Goal: Task Accomplishment & Management: Manage account settings

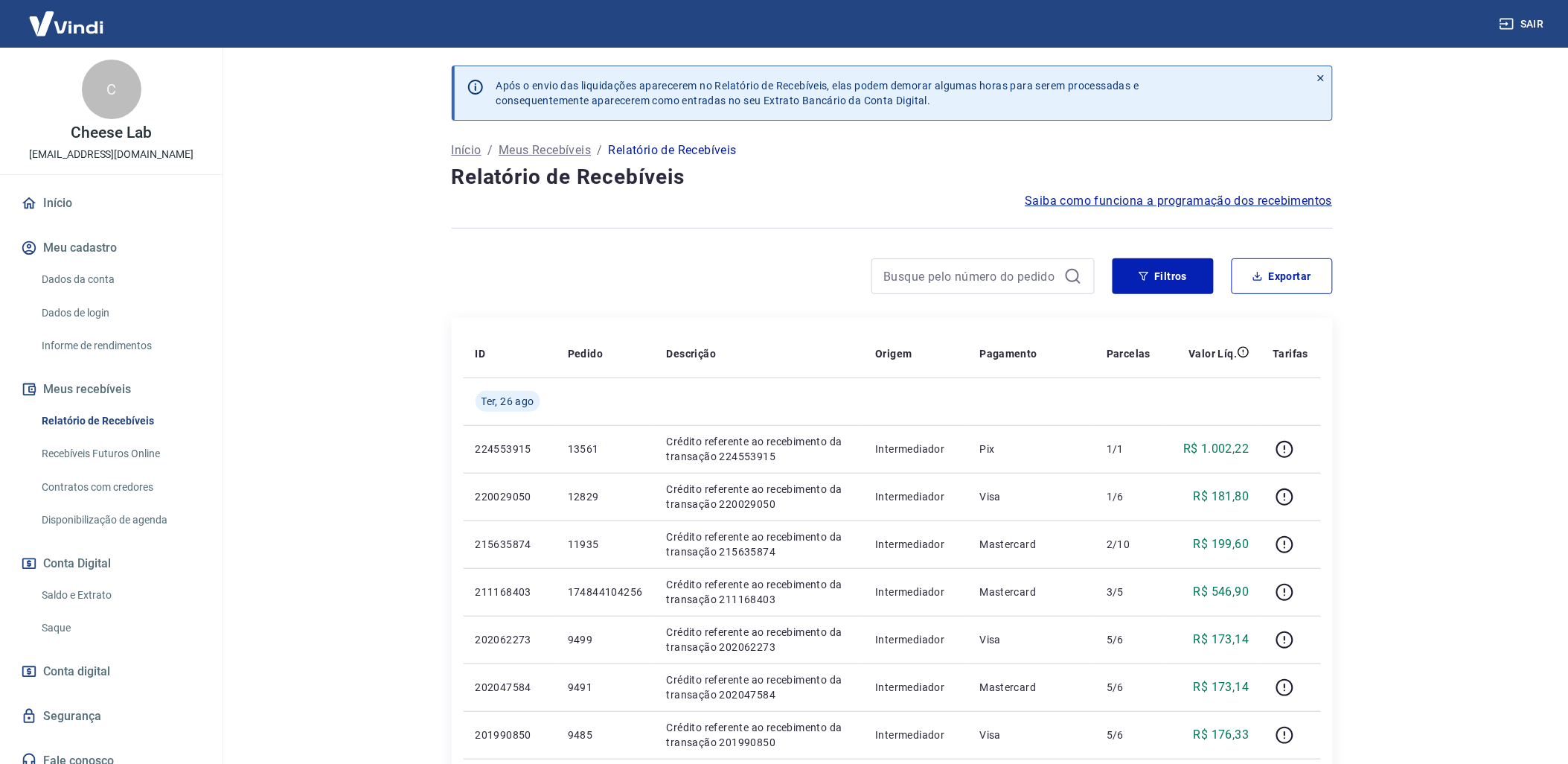
click at [117, 597] on link "Saldo e Extrato" at bounding box center [120, 595] width 169 height 30
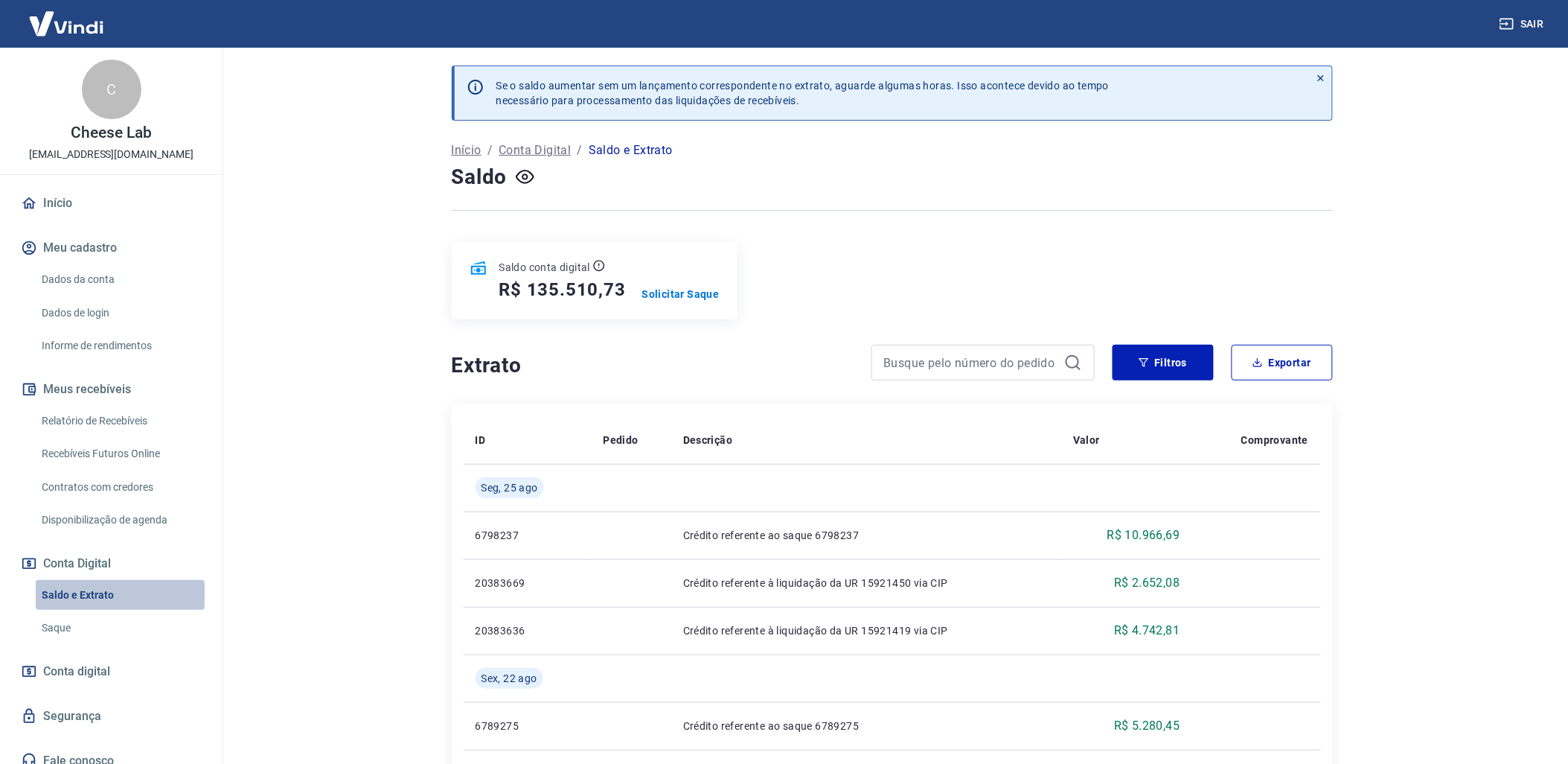
click at [120, 593] on link "Saldo e Extrato" at bounding box center [120, 595] width 169 height 30
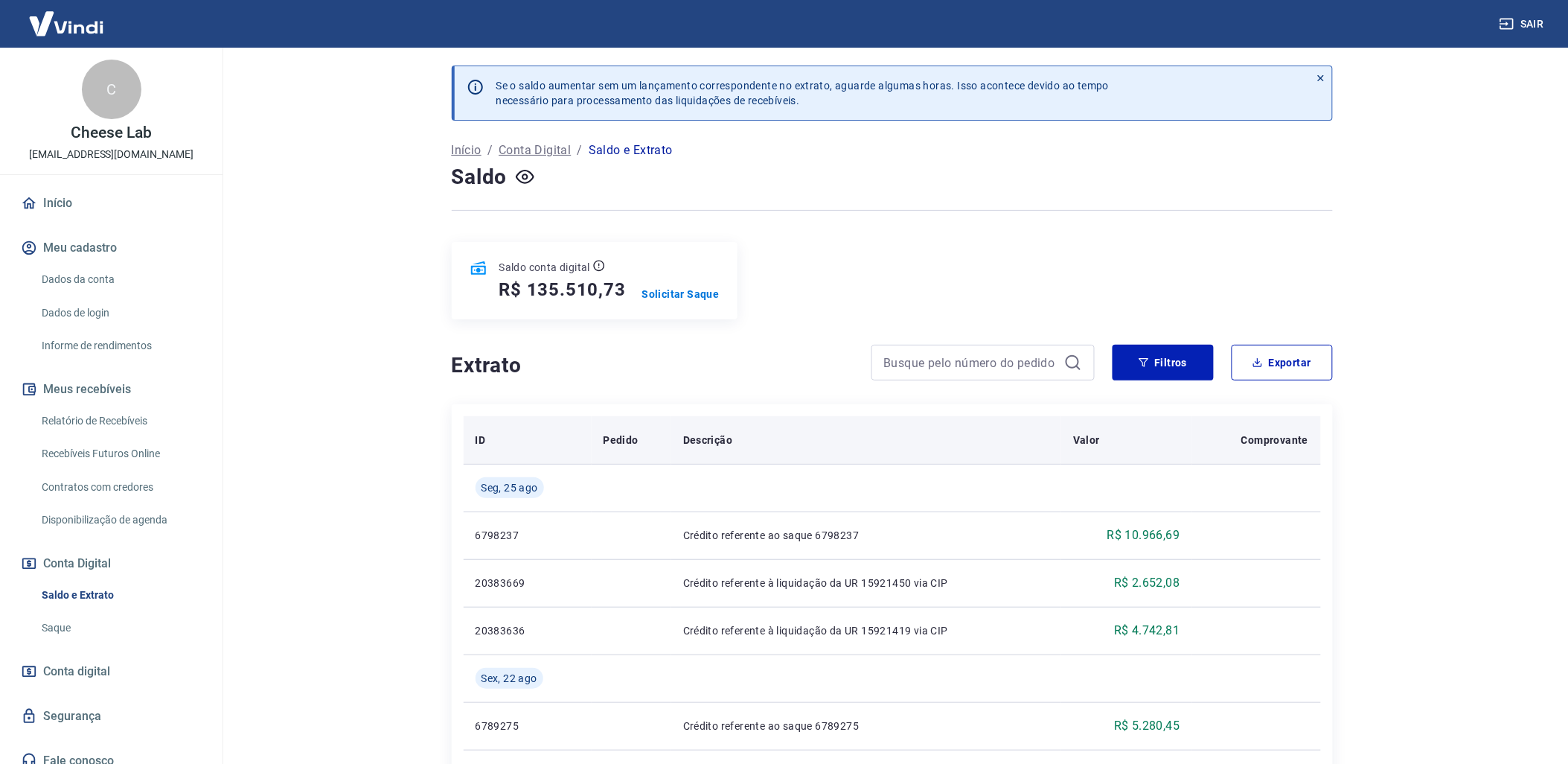
scroll to position [83, 0]
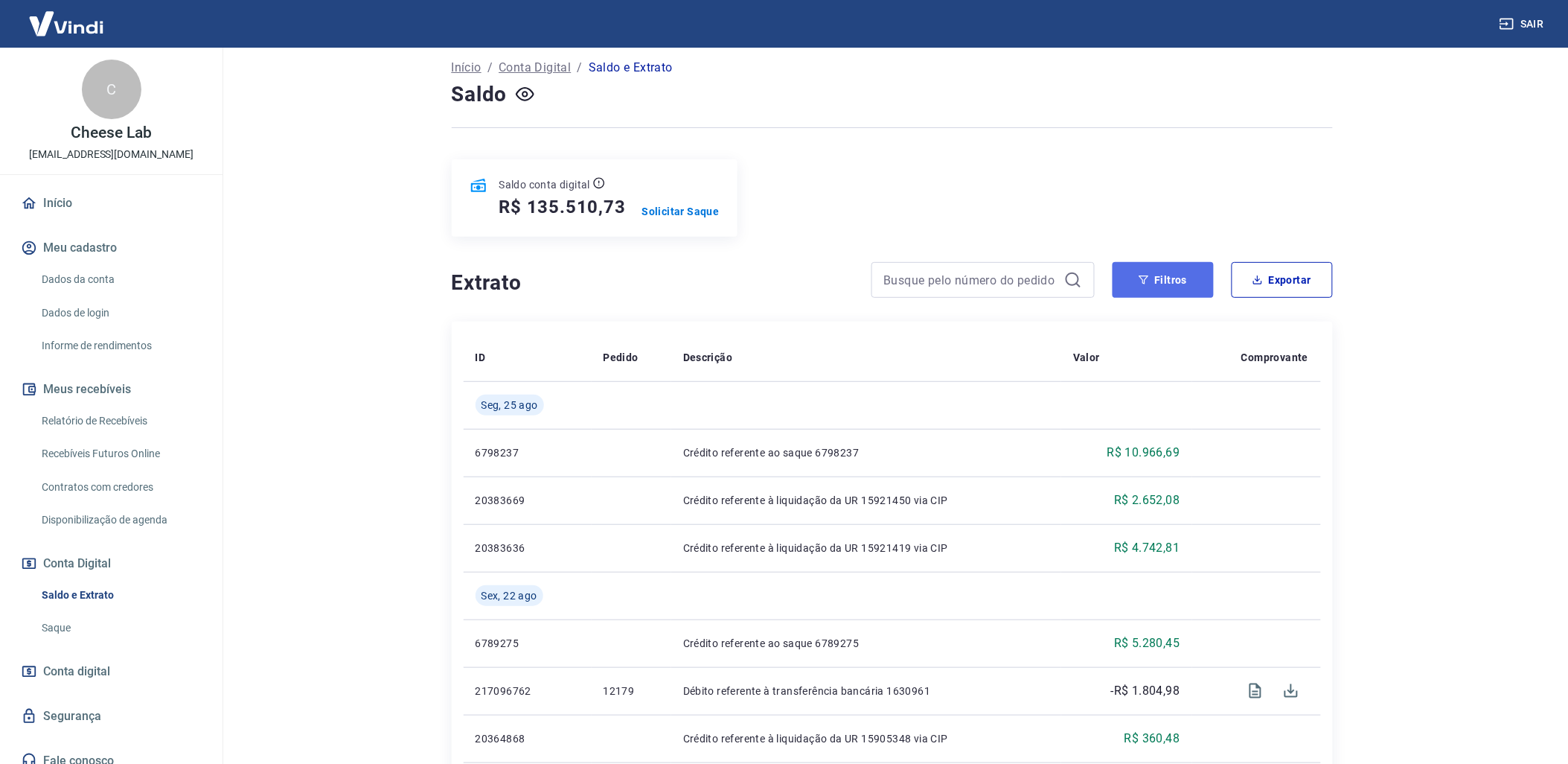
click at [1159, 274] on button "Filtros" at bounding box center [1163, 280] width 102 height 36
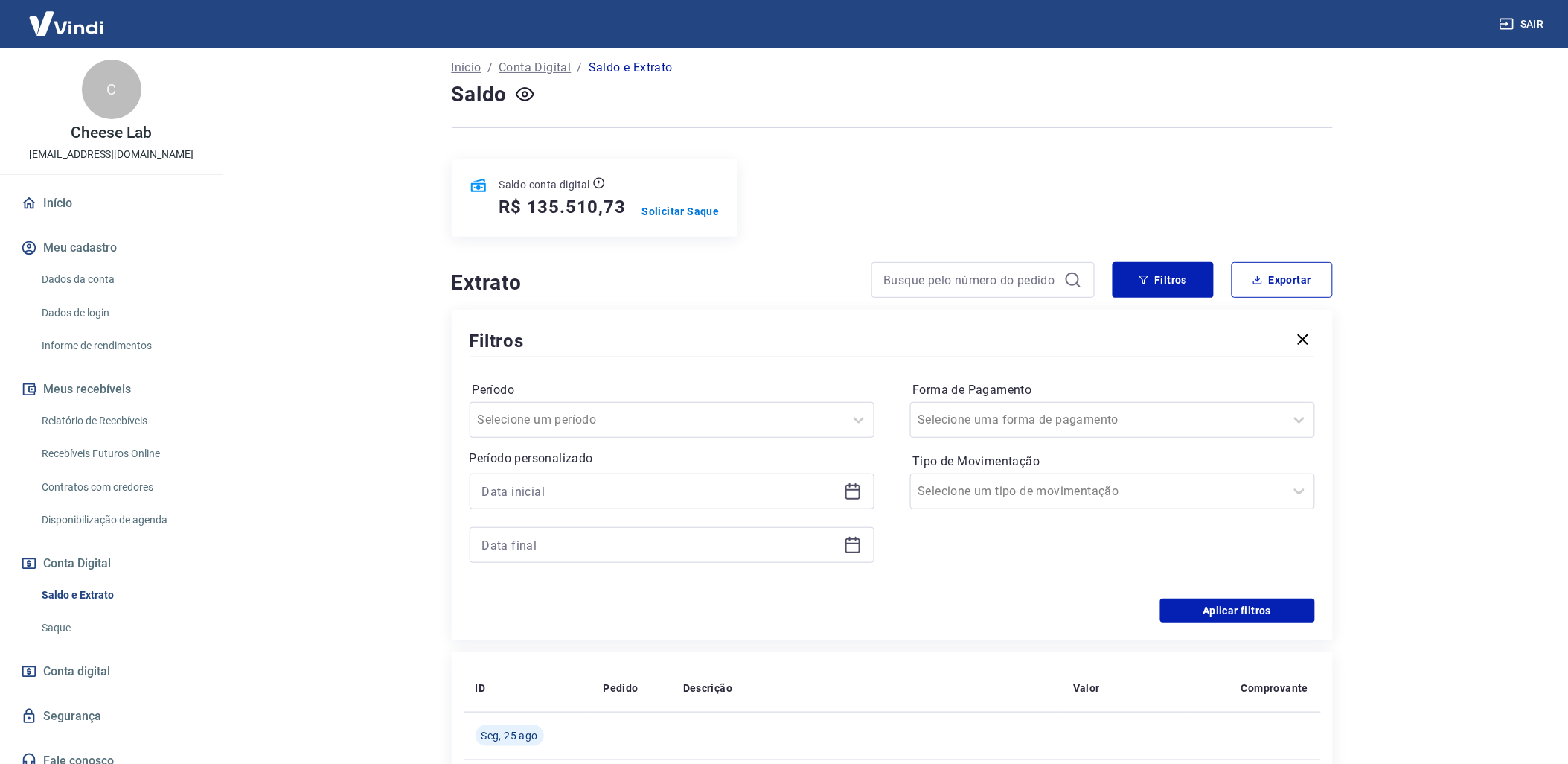
click at [866, 490] on div at bounding box center [672, 492] width 405 height 36
click at [851, 490] on icon at bounding box center [853, 492] width 18 height 18
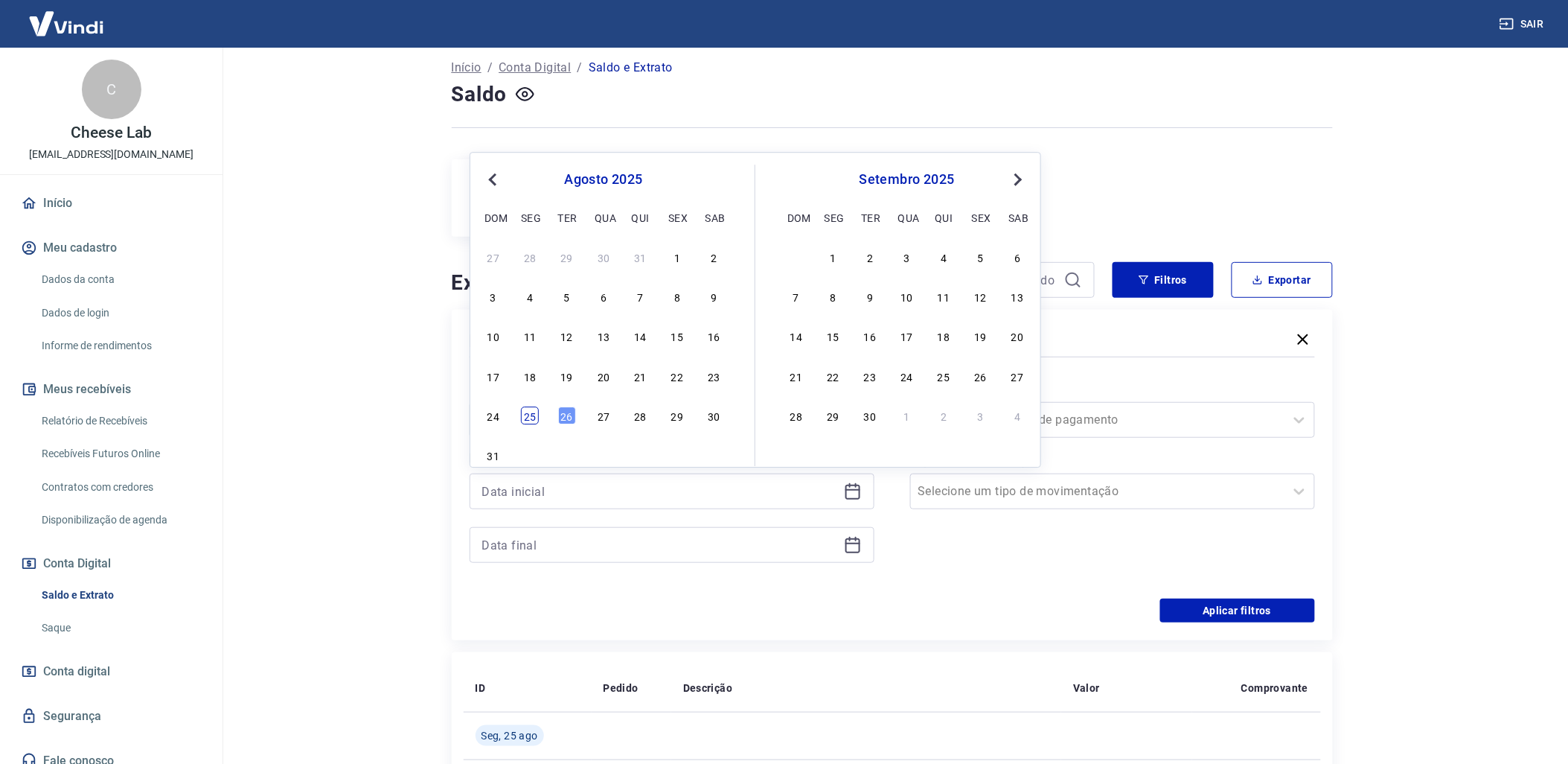
click at [526, 419] on div "25" at bounding box center [530, 416] width 18 height 18
type input "[DATE]"
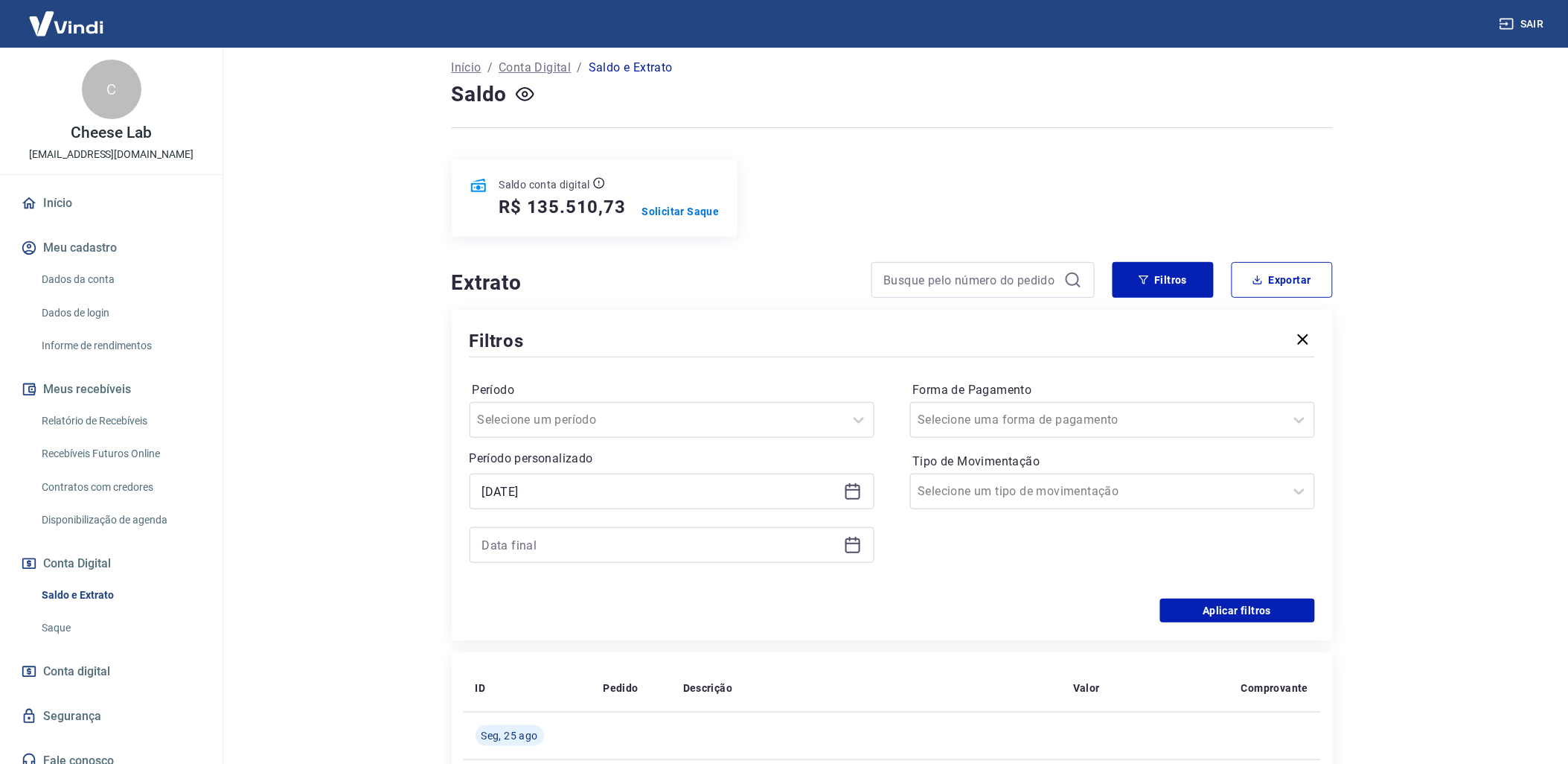
click at [843, 557] on div at bounding box center [672, 545] width 405 height 36
click at [847, 553] on icon at bounding box center [853, 545] width 18 height 18
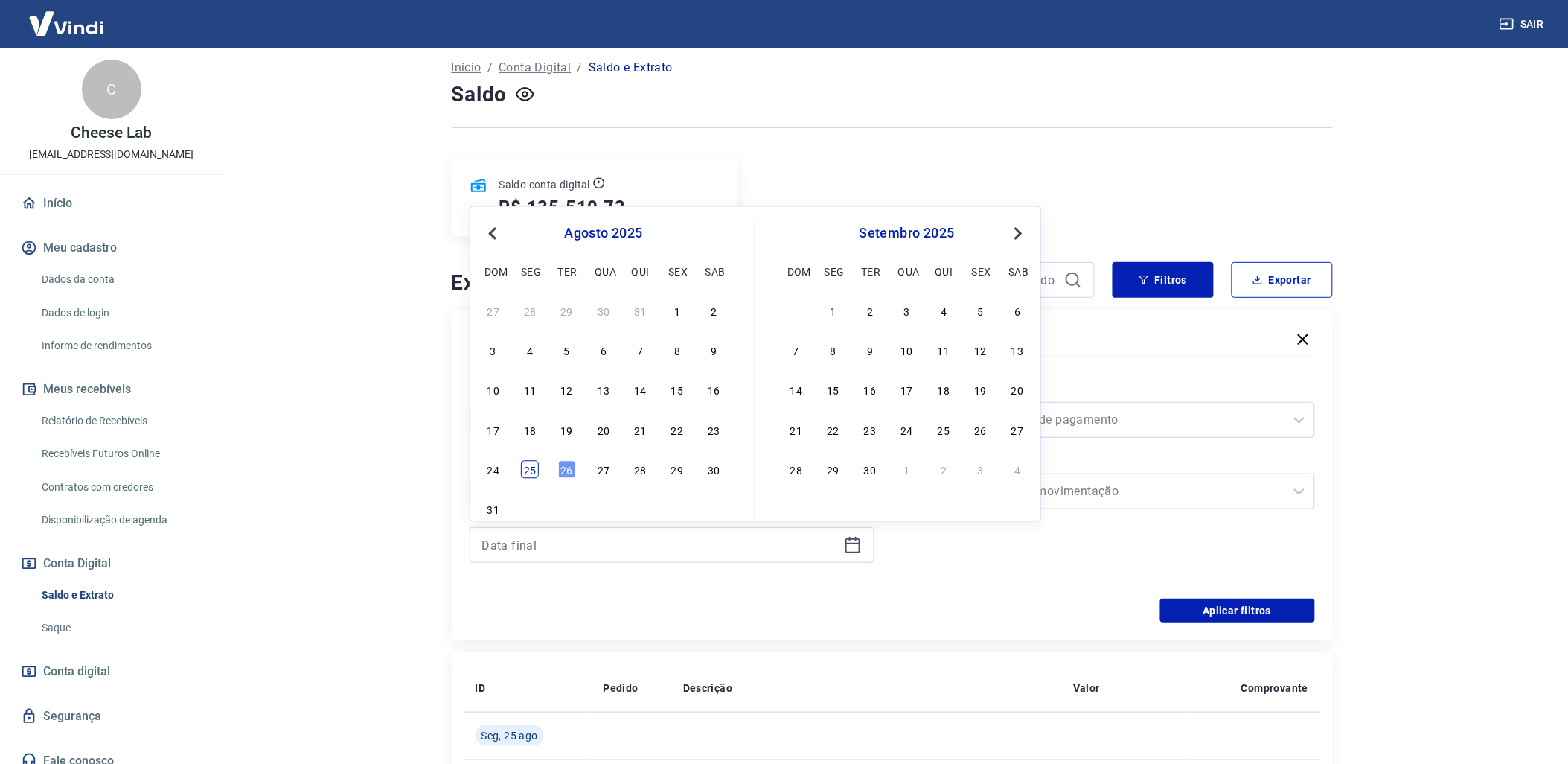
click at [528, 473] on div "25" at bounding box center [530, 470] width 18 height 18
type input "[DATE]"
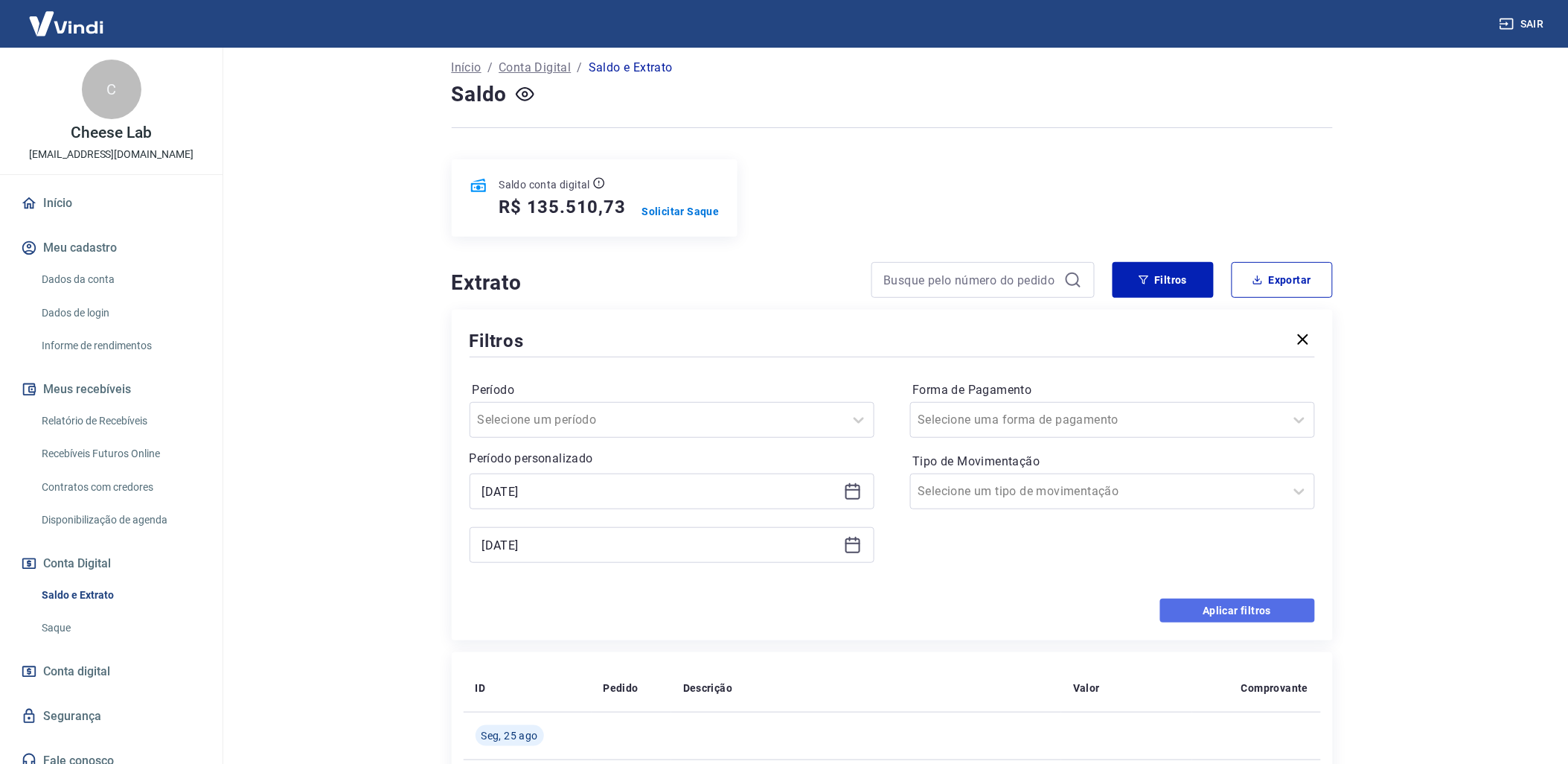
click at [1237, 612] on button "Aplicar filtros" at bounding box center [1237, 610] width 155 height 24
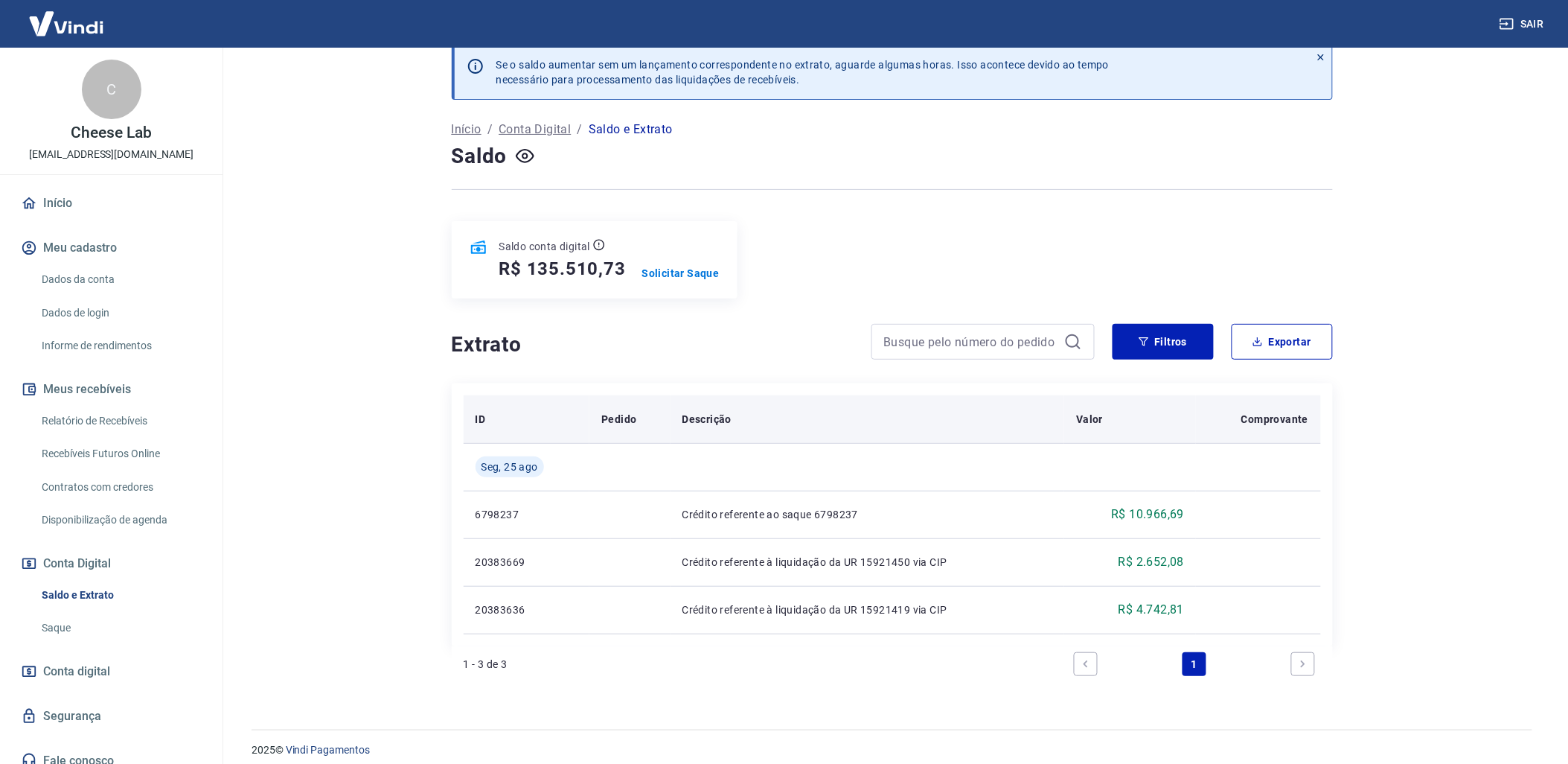
scroll to position [34, 0]
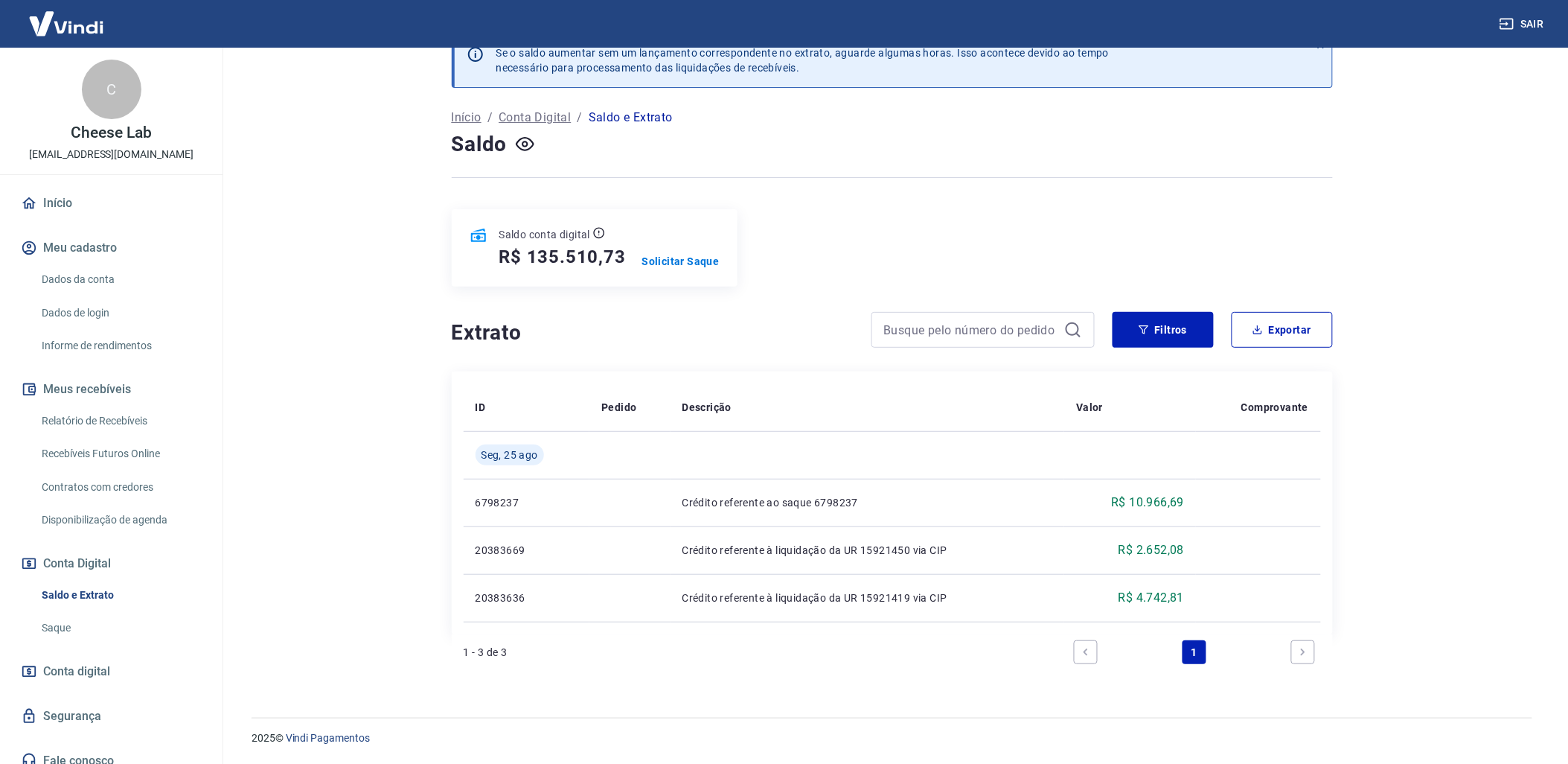
click at [137, 420] on link "Relatório de Recebíveis" at bounding box center [120, 421] width 169 height 30
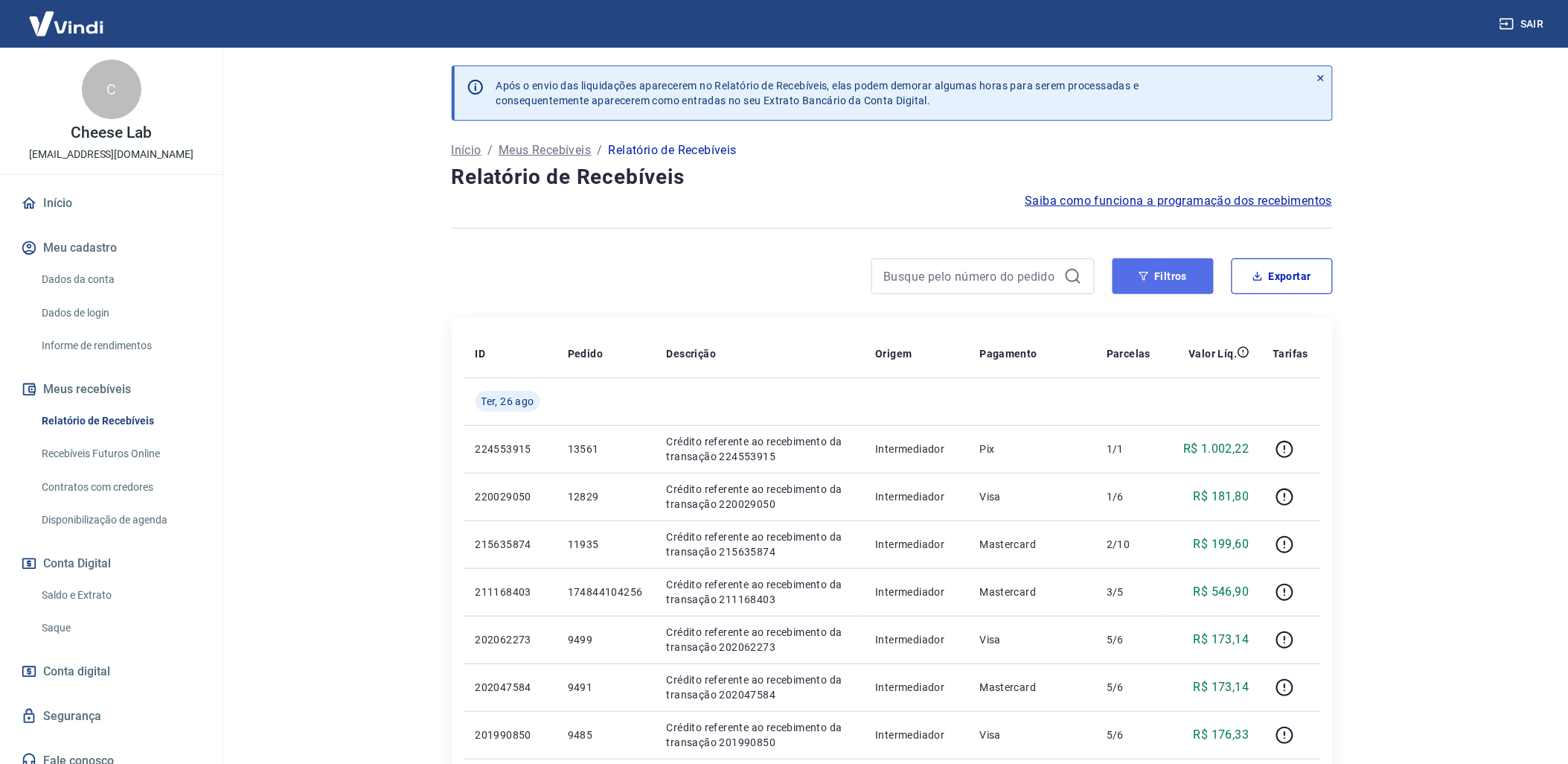
click at [1190, 290] on button "Filtros" at bounding box center [1163, 276] width 102 height 36
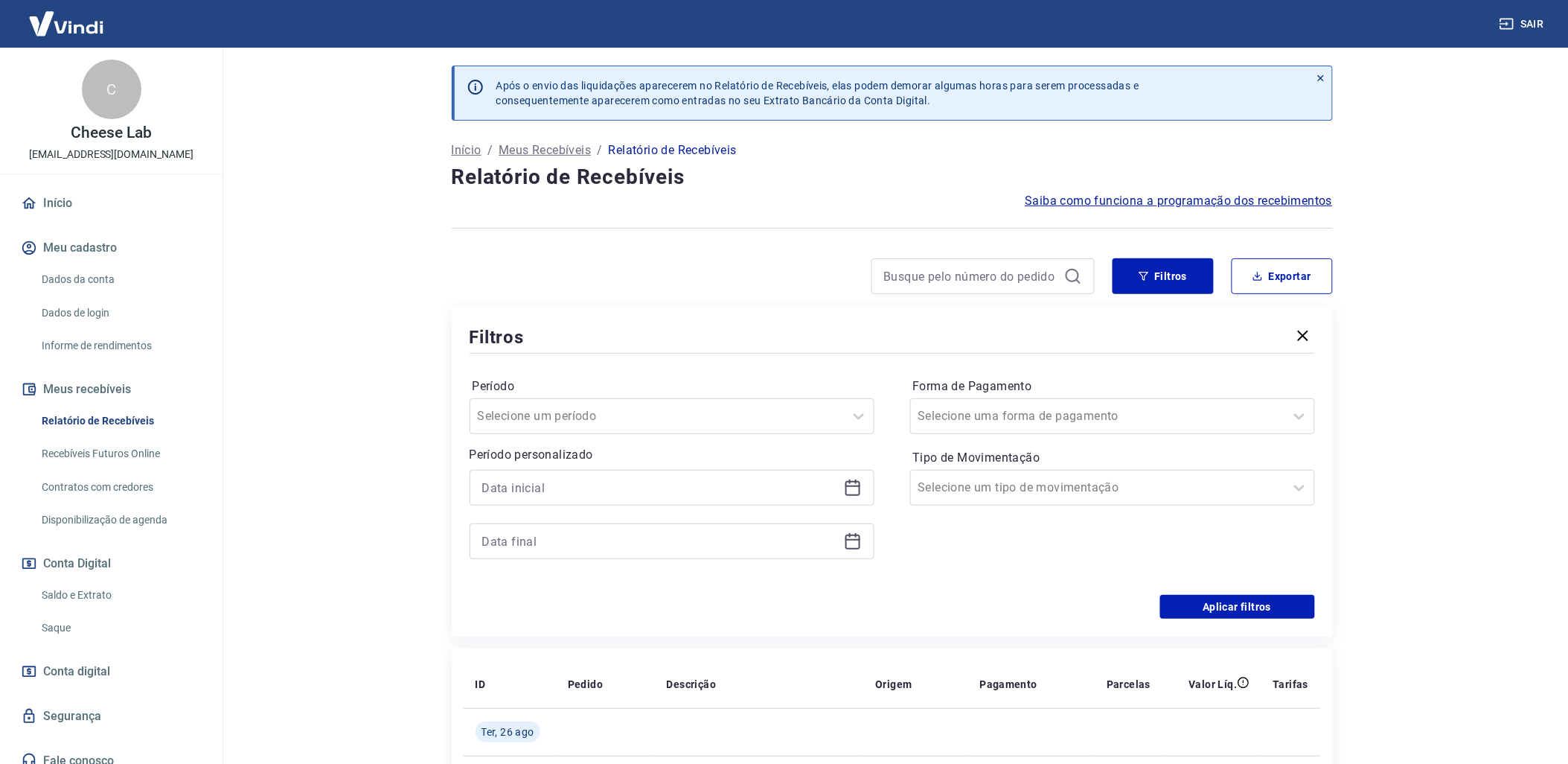
click at [853, 493] on icon at bounding box center [853, 488] width 18 height 18
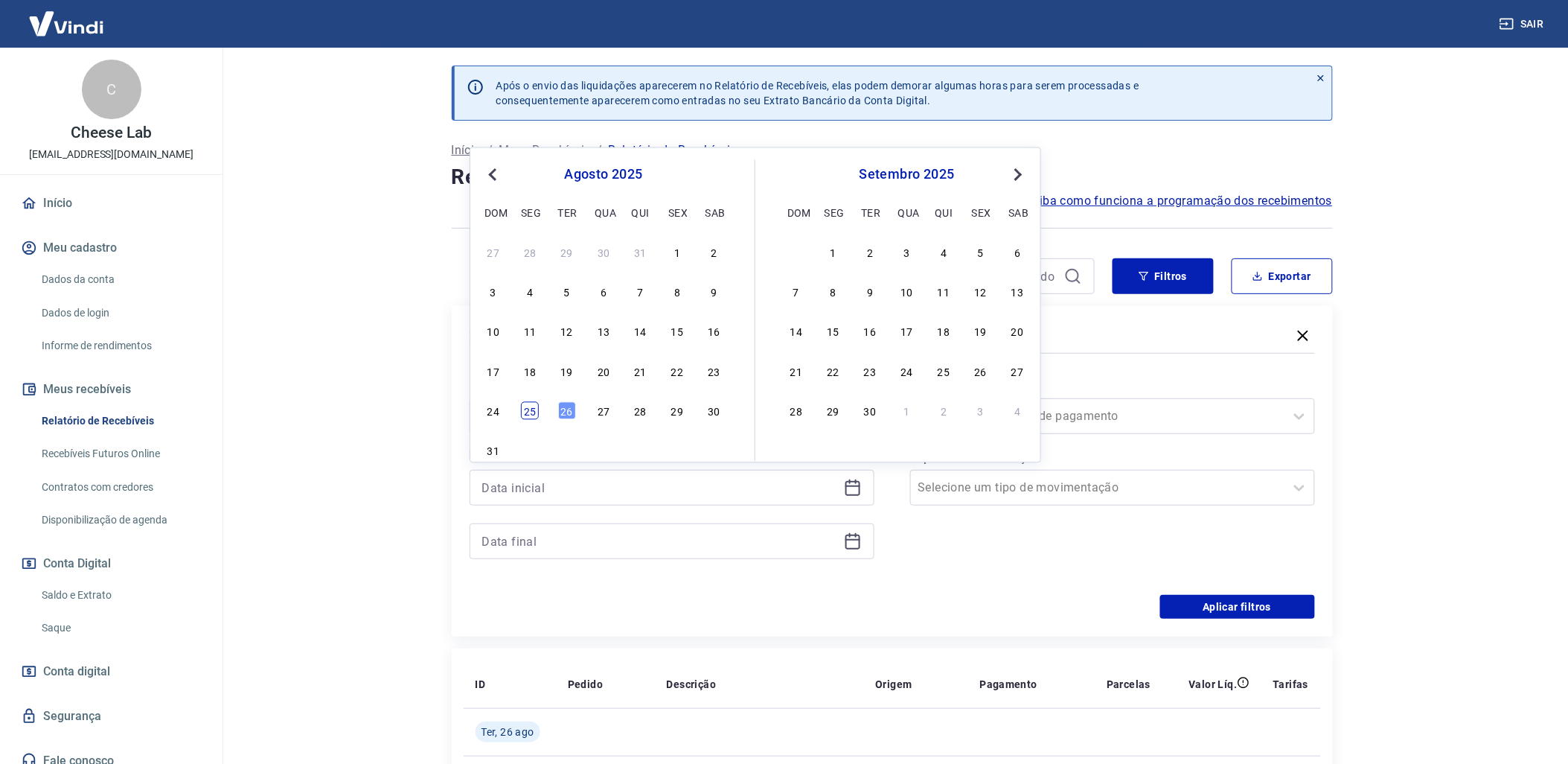
click at [532, 412] on div "25" at bounding box center [530, 412] width 18 height 18
type input "[DATE]"
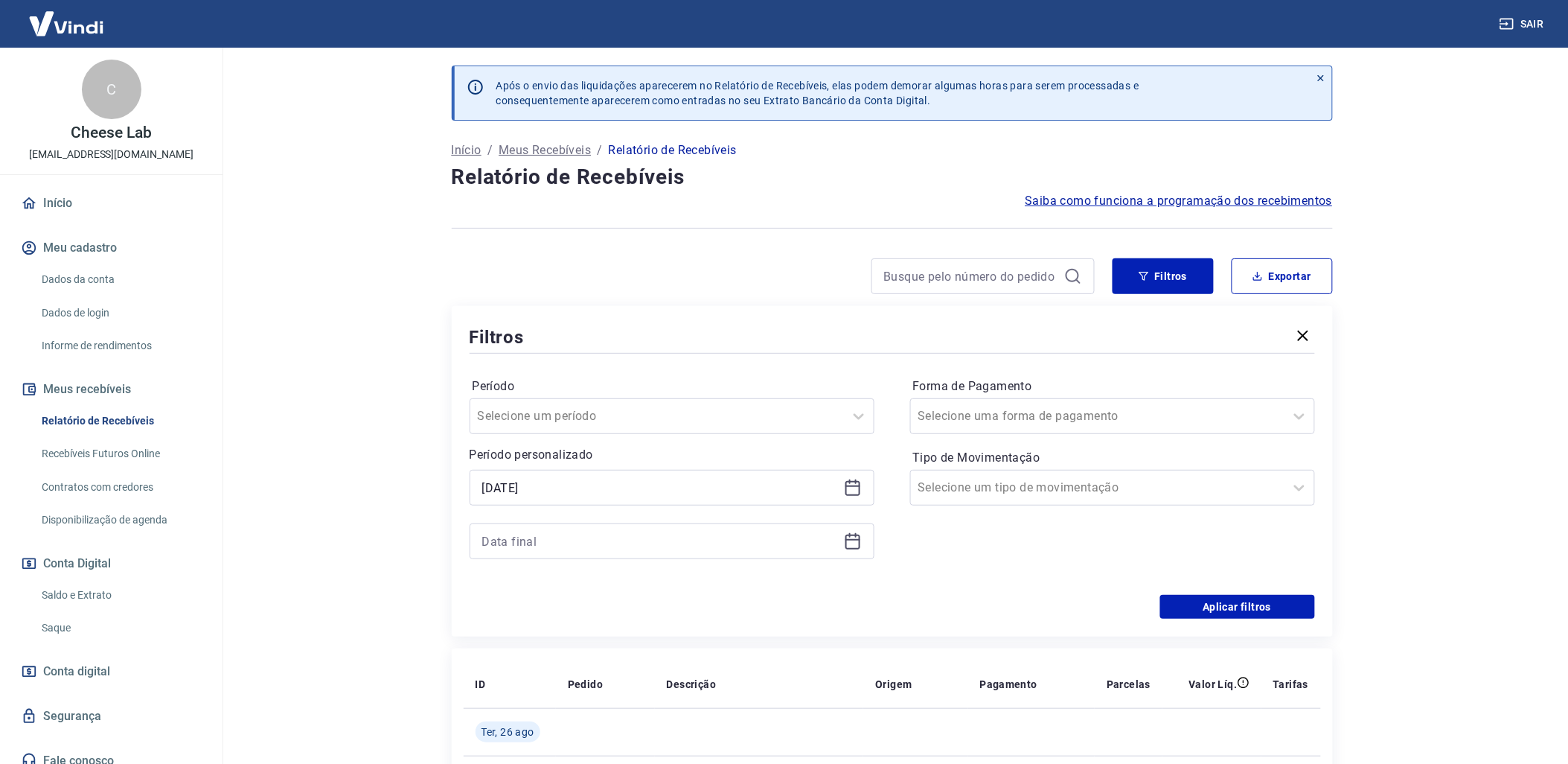
click at [859, 548] on icon at bounding box center [853, 542] width 15 height 15
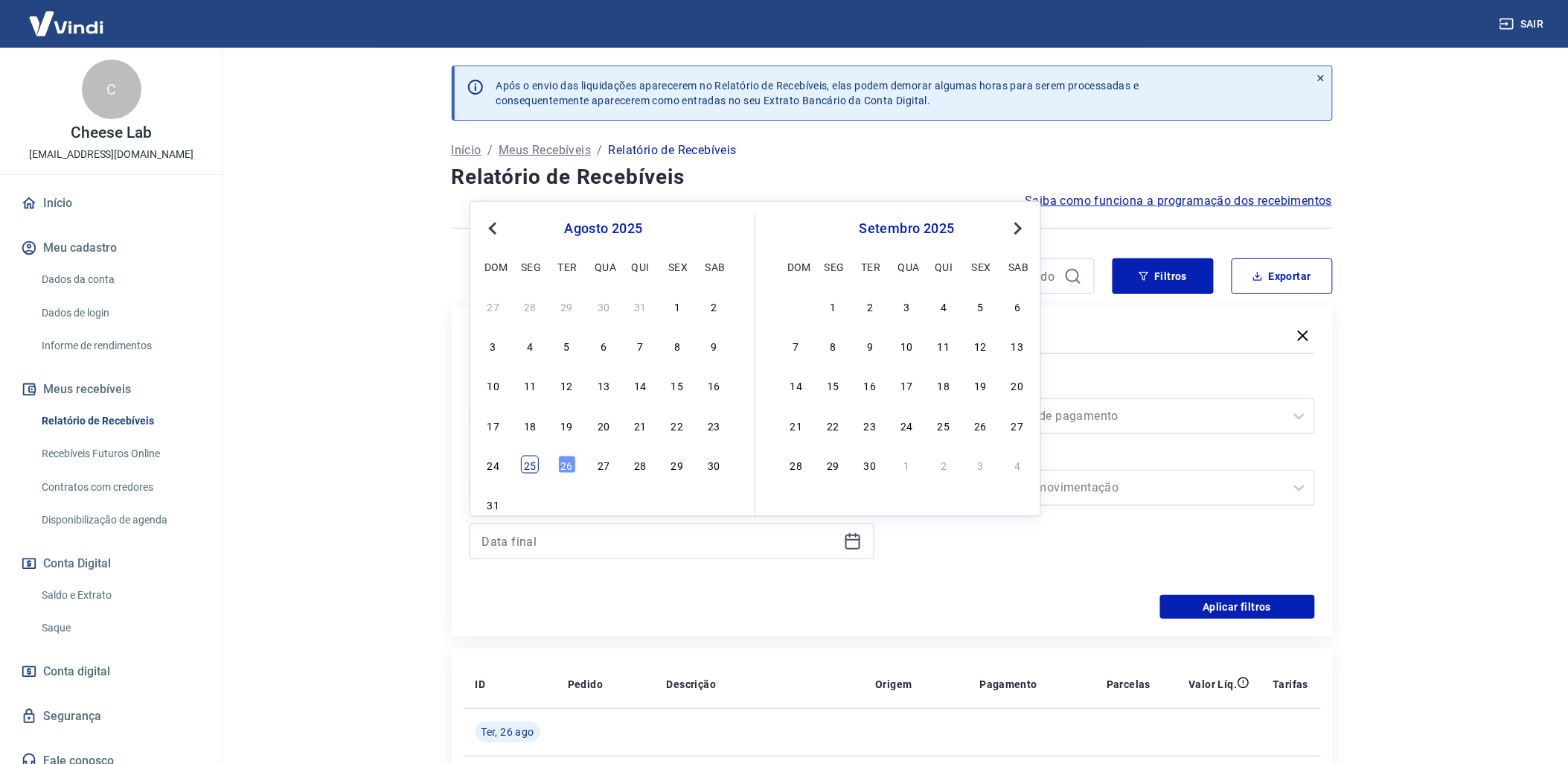
click at [529, 466] on div "25" at bounding box center [530, 465] width 18 height 18
type input "[DATE]"
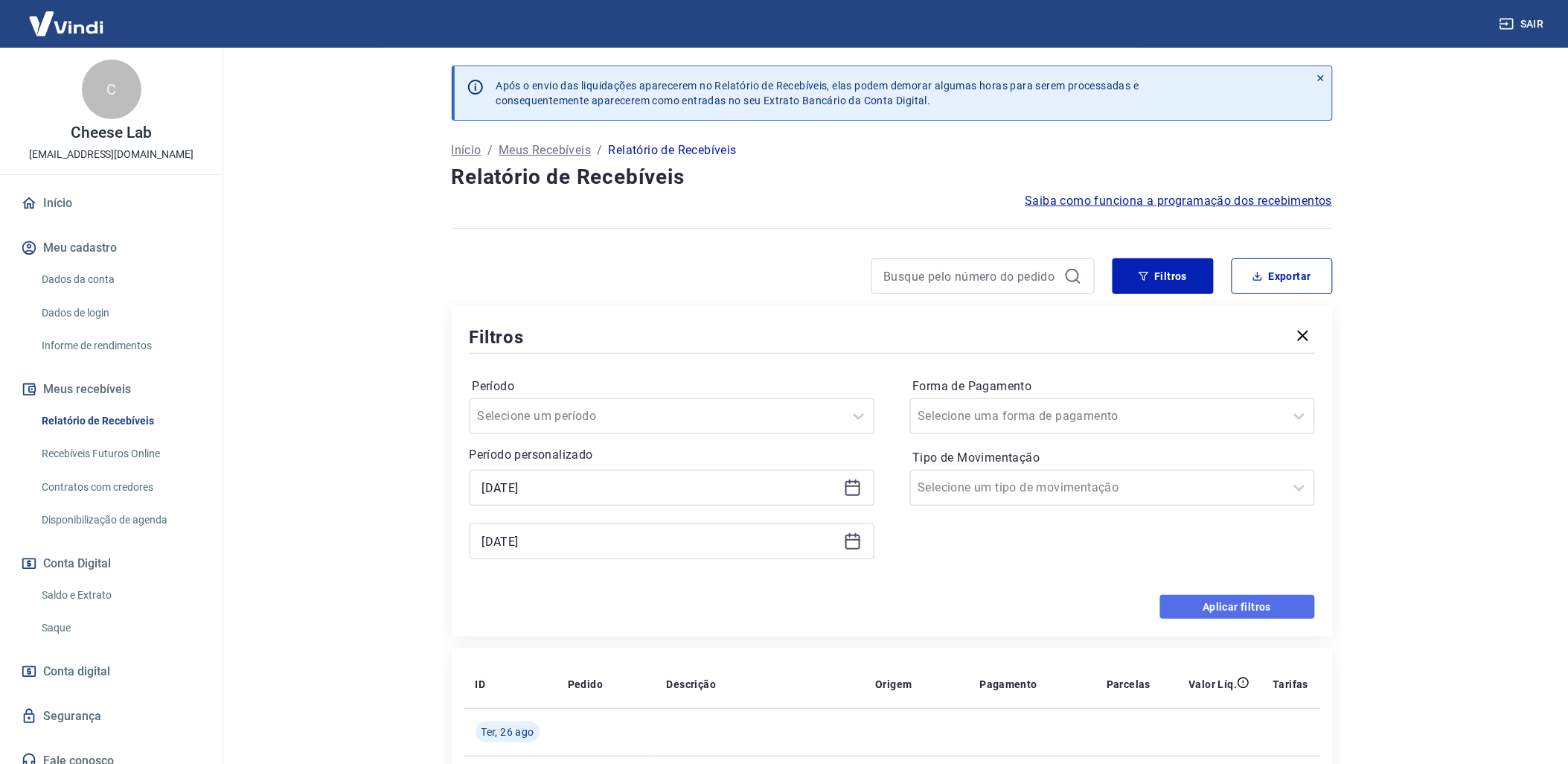
click at [1264, 616] on button "Aplicar filtros" at bounding box center [1237, 607] width 155 height 24
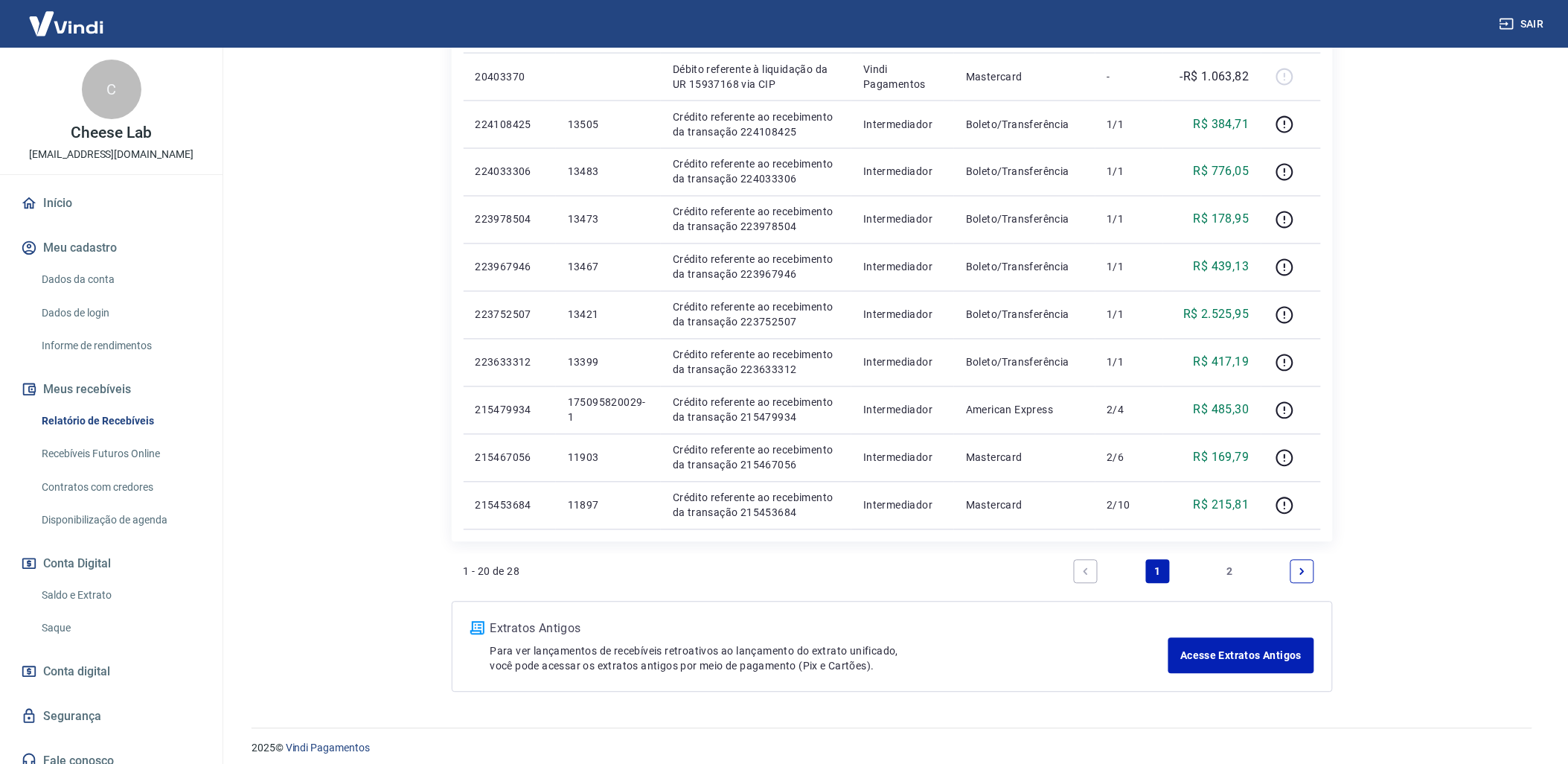
scroll to position [859, 0]
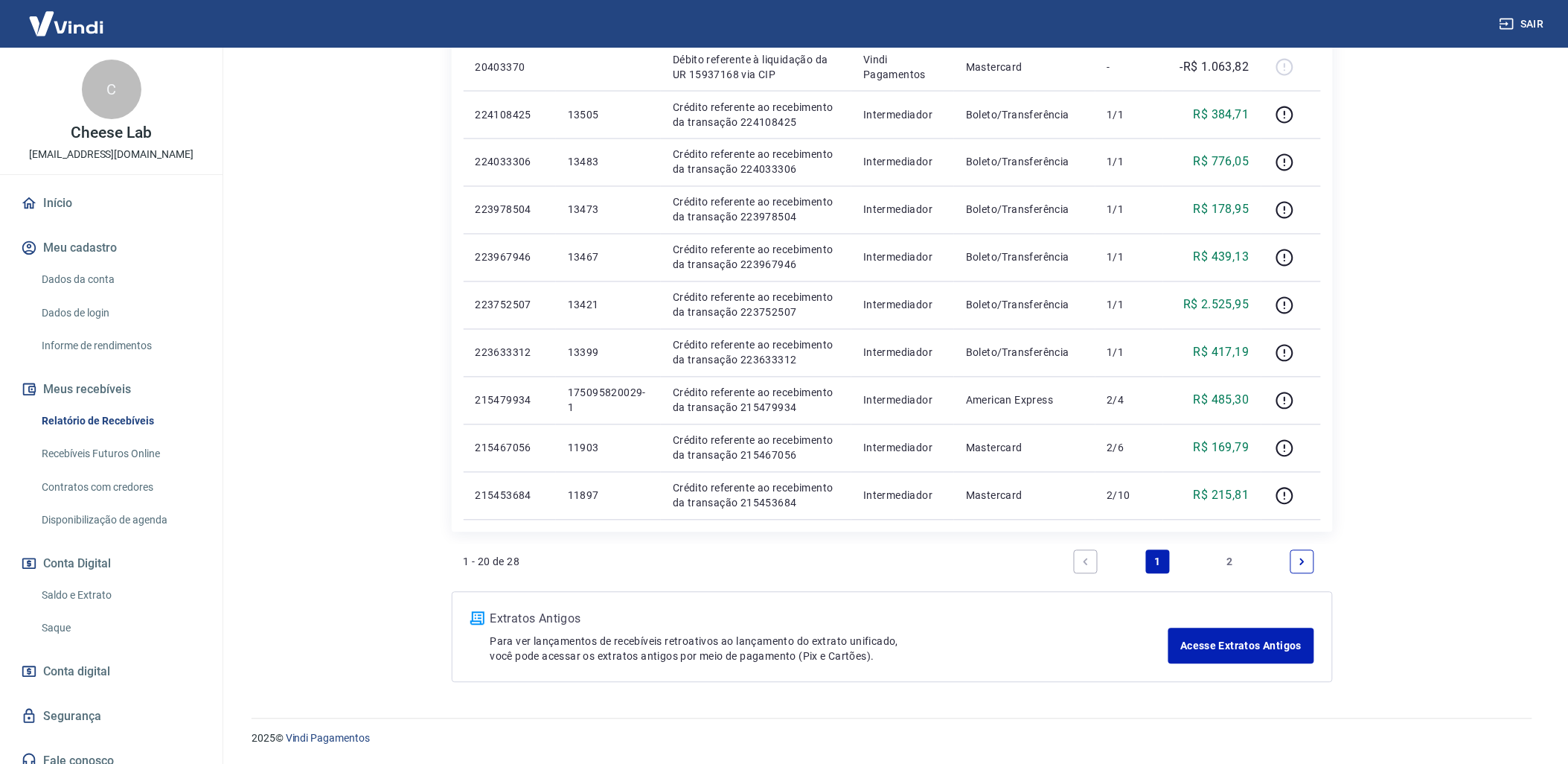
click at [1231, 565] on link "2" at bounding box center [1230, 562] width 24 height 24
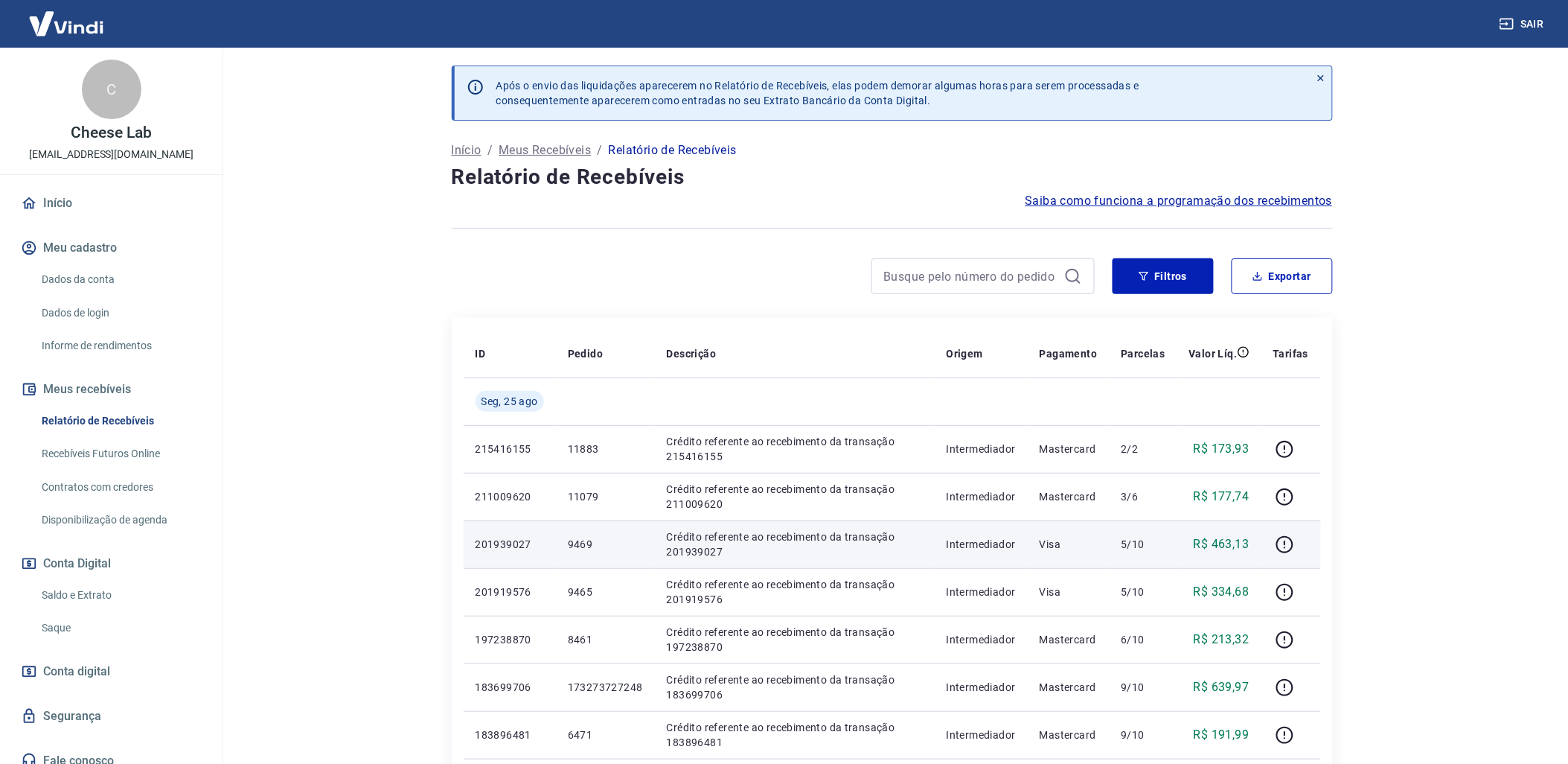
scroll to position [287, 0]
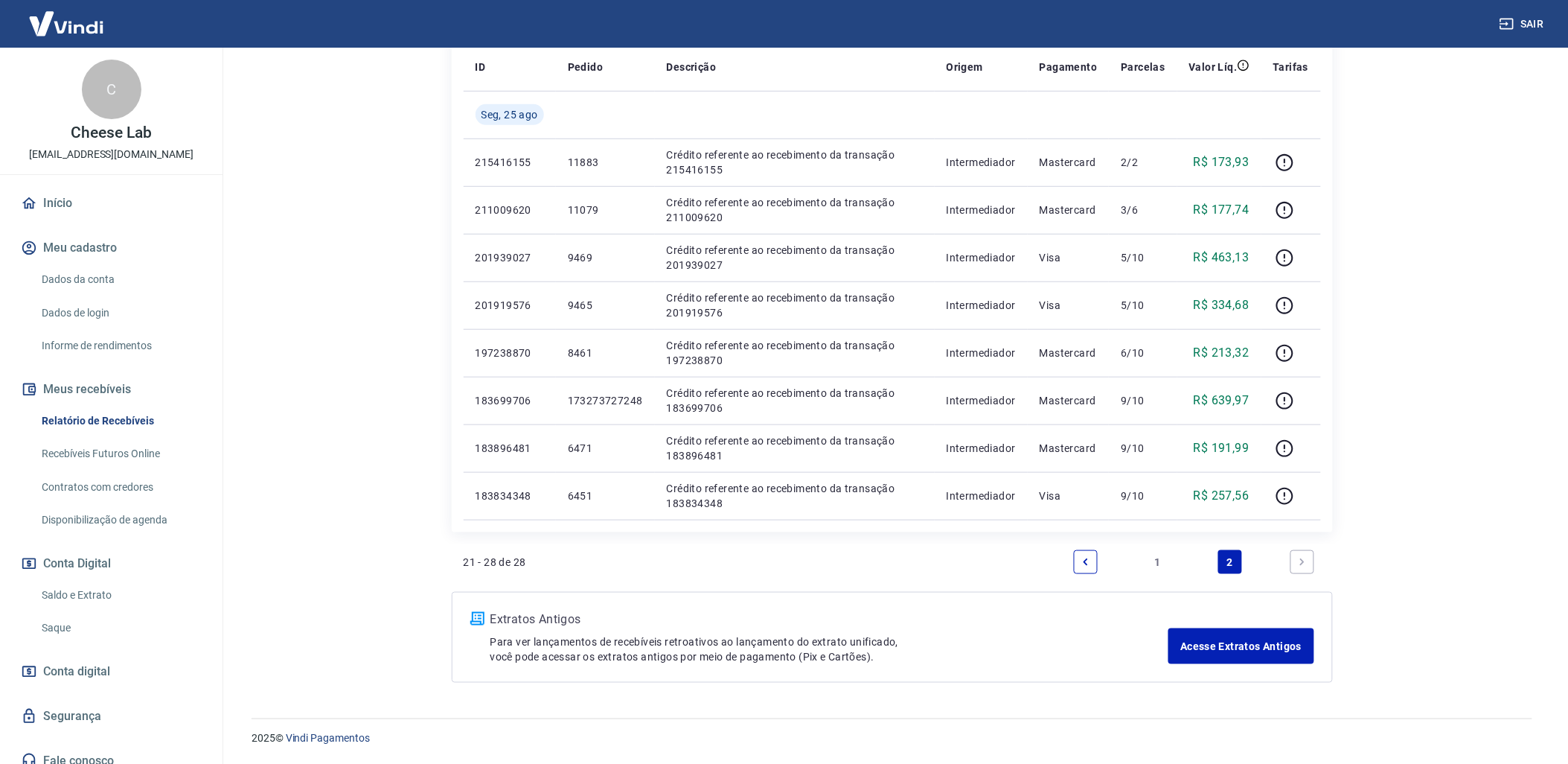
click at [1152, 563] on link "1" at bounding box center [1158, 562] width 24 height 24
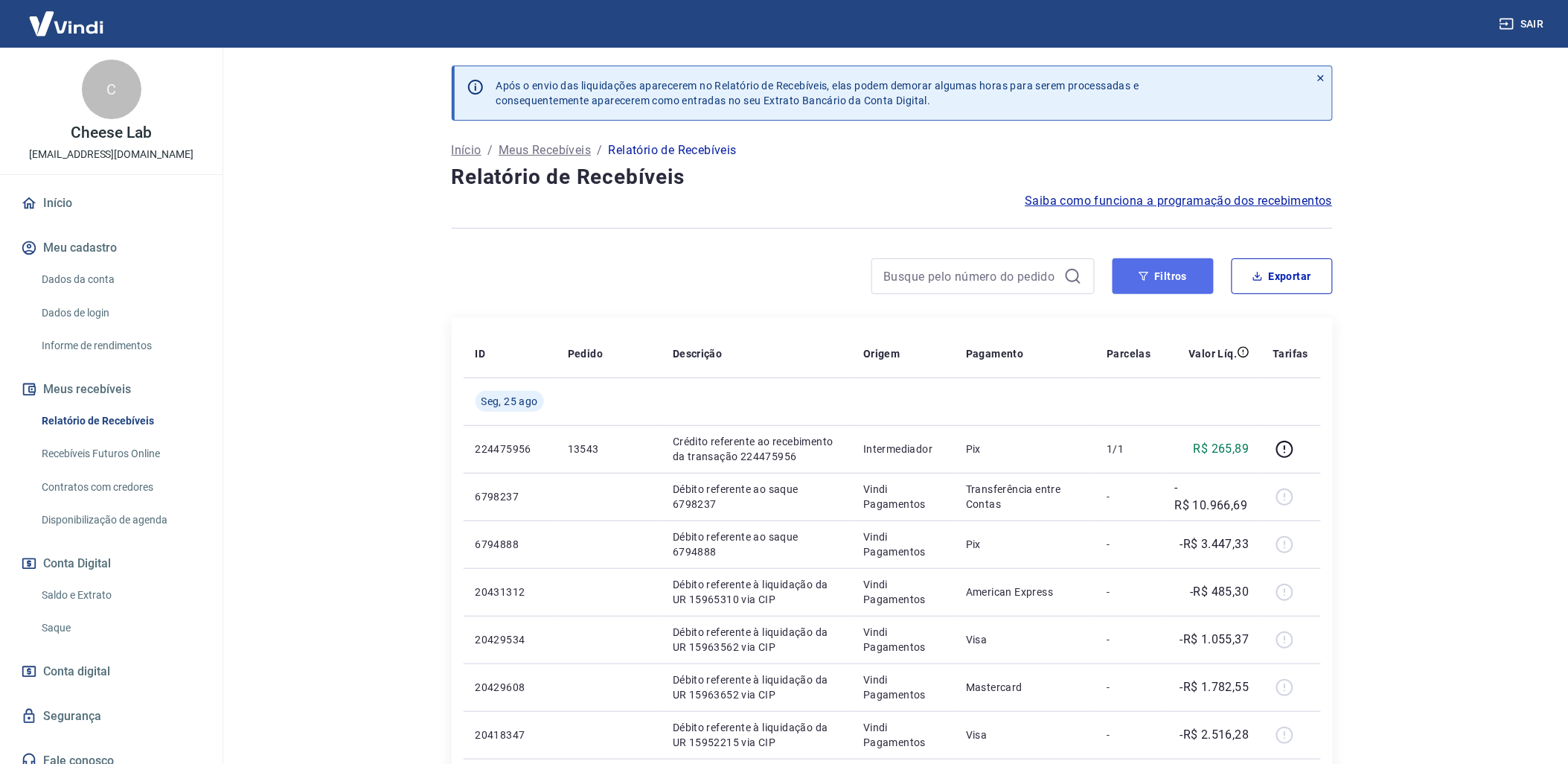
click at [1169, 276] on button "Filtros" at bounding box center [1163, 276] width 102 height 36
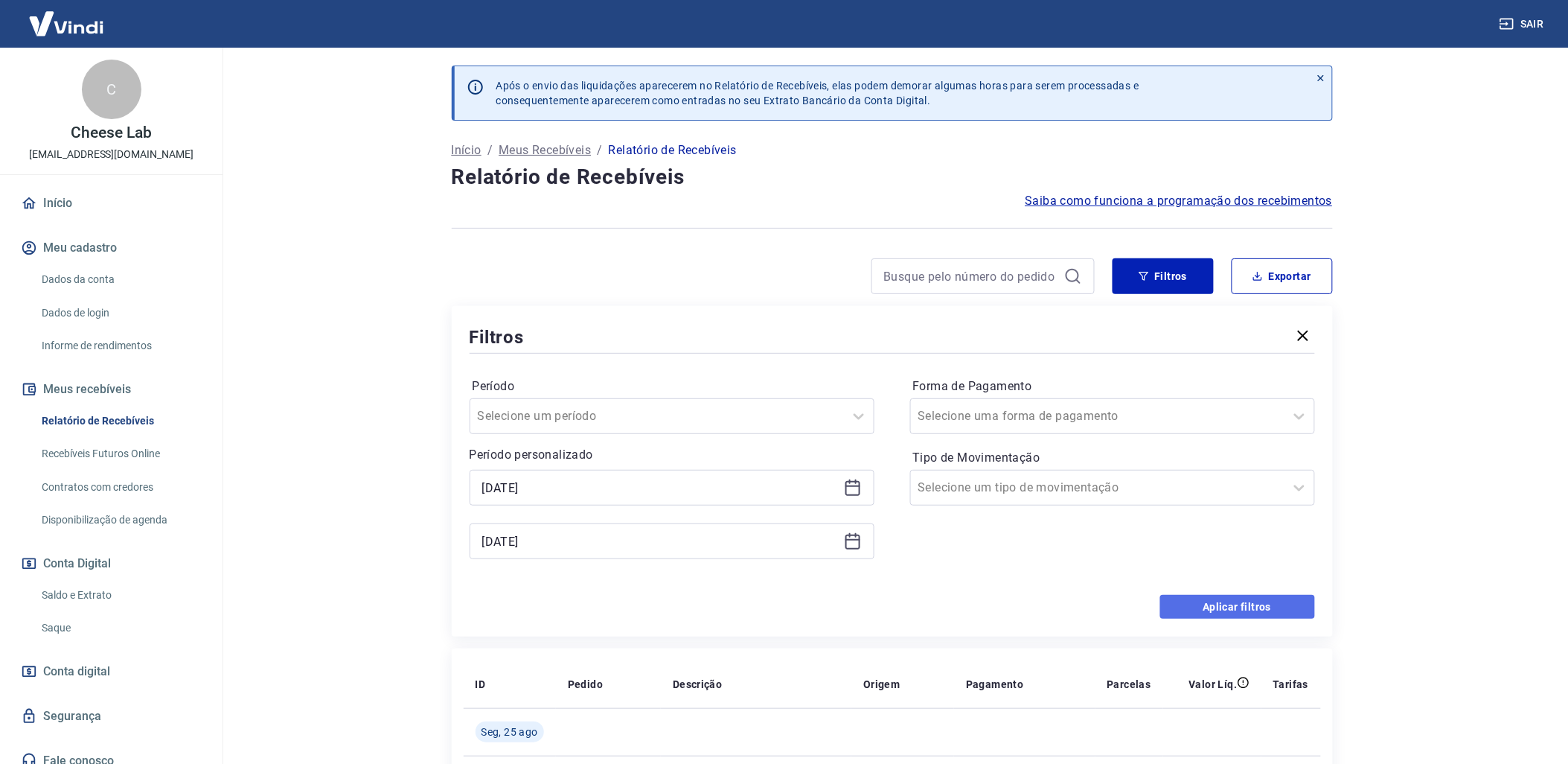
click at [1231, 602] on button "Aplicar filtros" at bounding box center [1237, 607] width 155 height 24
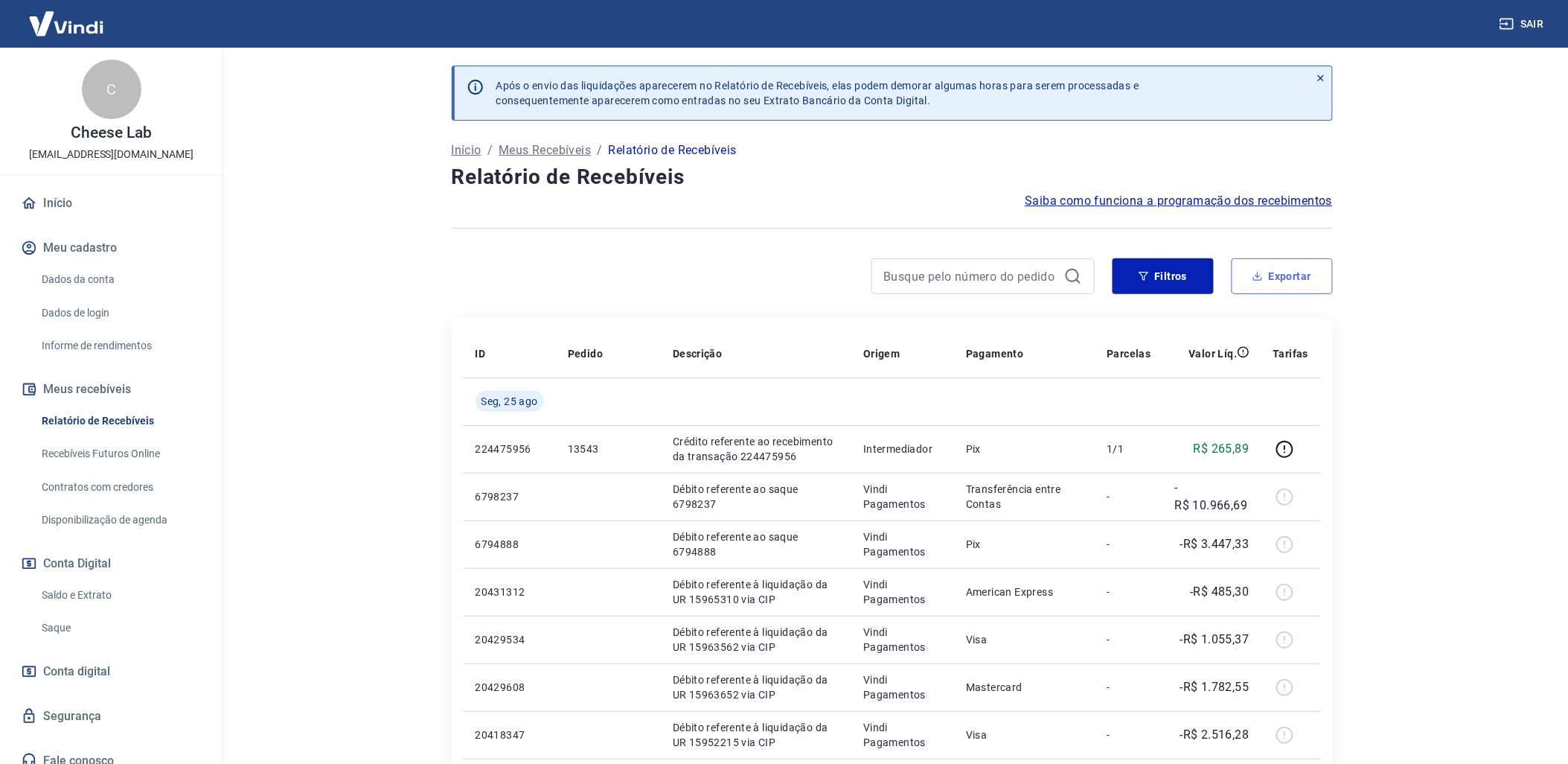
click at [1276, 277] on button "Exportar" at bounding box center [1283, 276] width 102 height 36
type input "[DATE]"
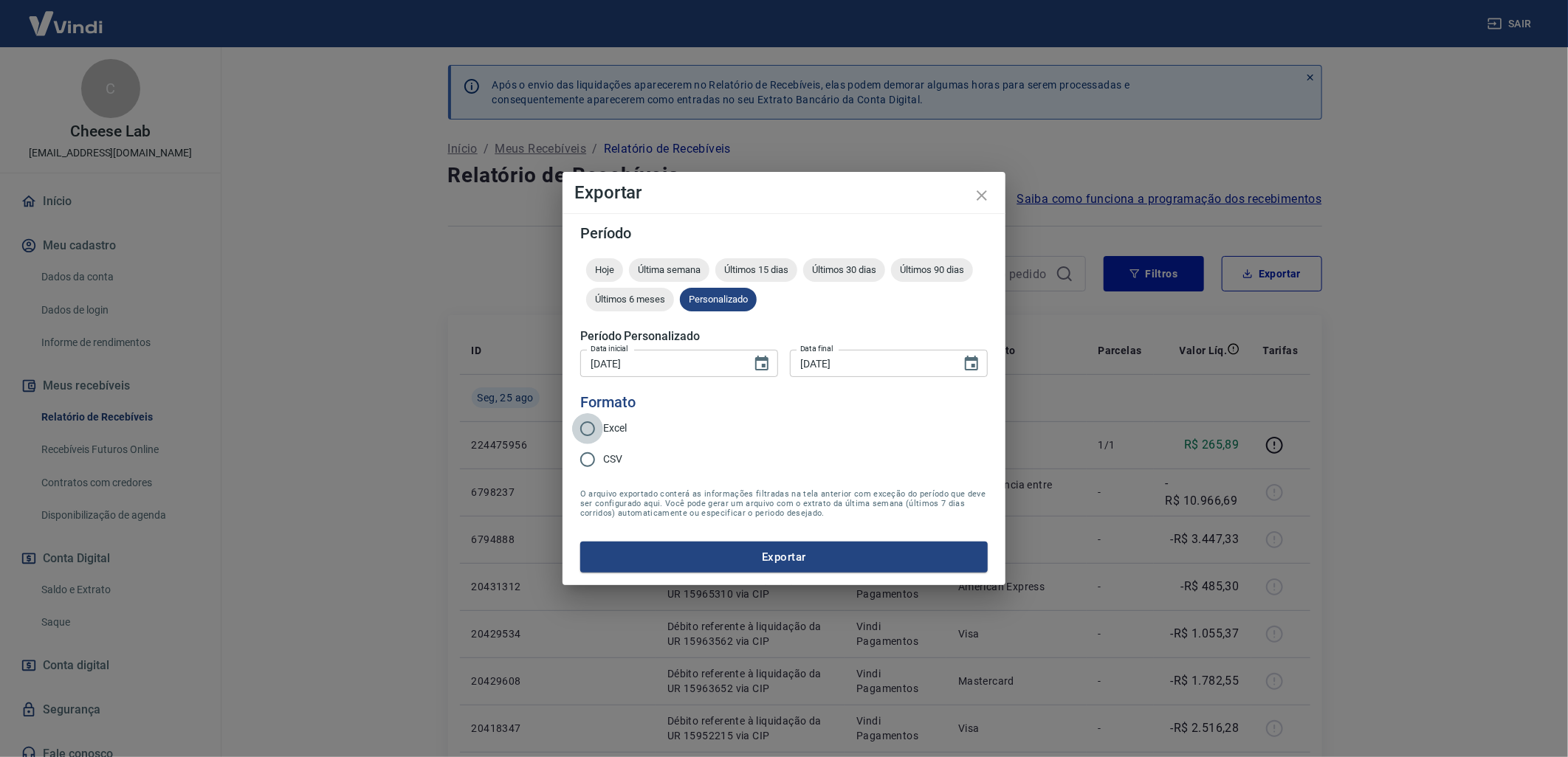
click at [587, 429] on input "Excel" at bounding box center [587, 429] width 31 height 31
radio input "true"
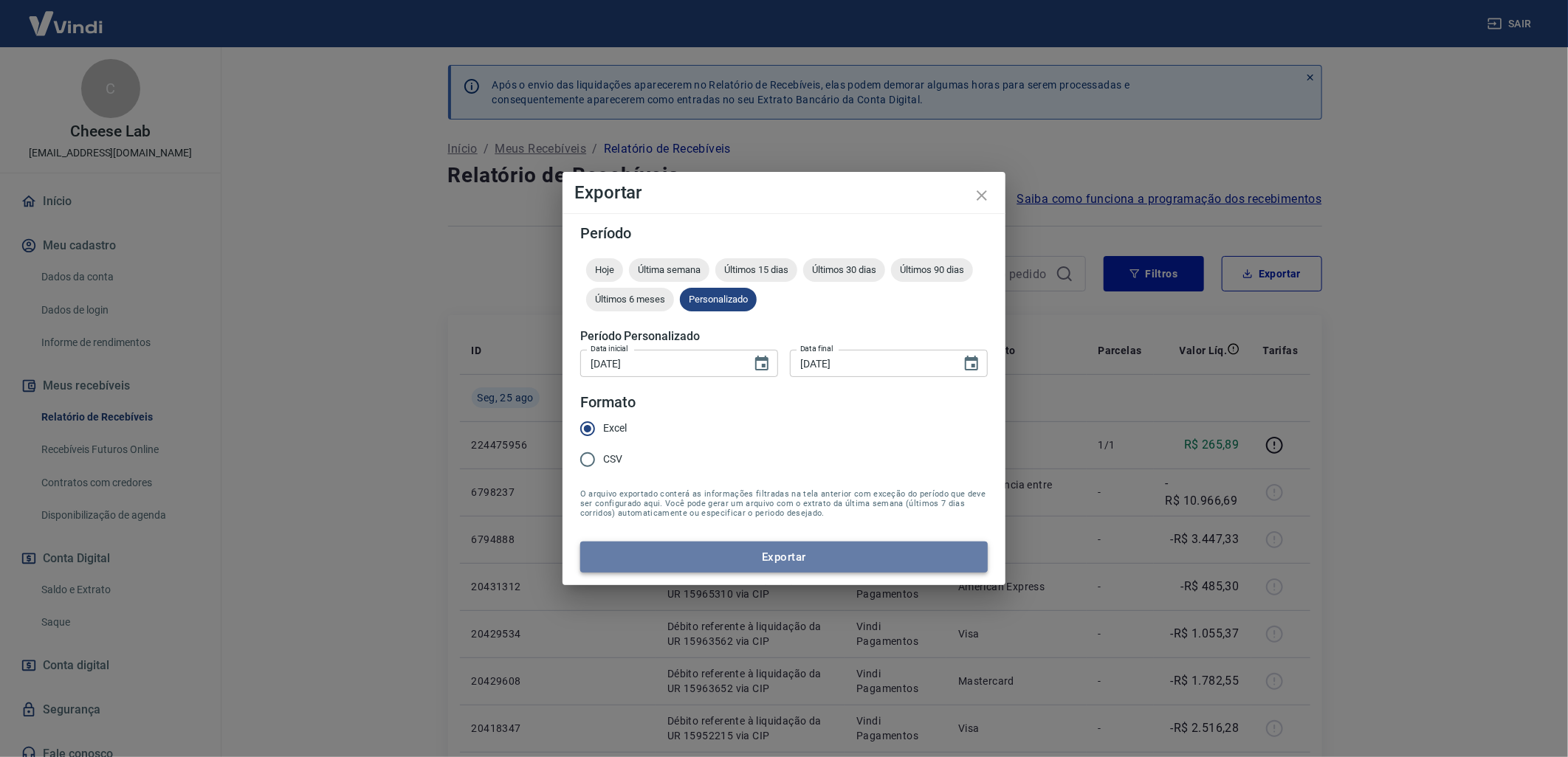
click at [758, 556] on button "Exportar" at bounding box center [784, 557] width 408 height 31
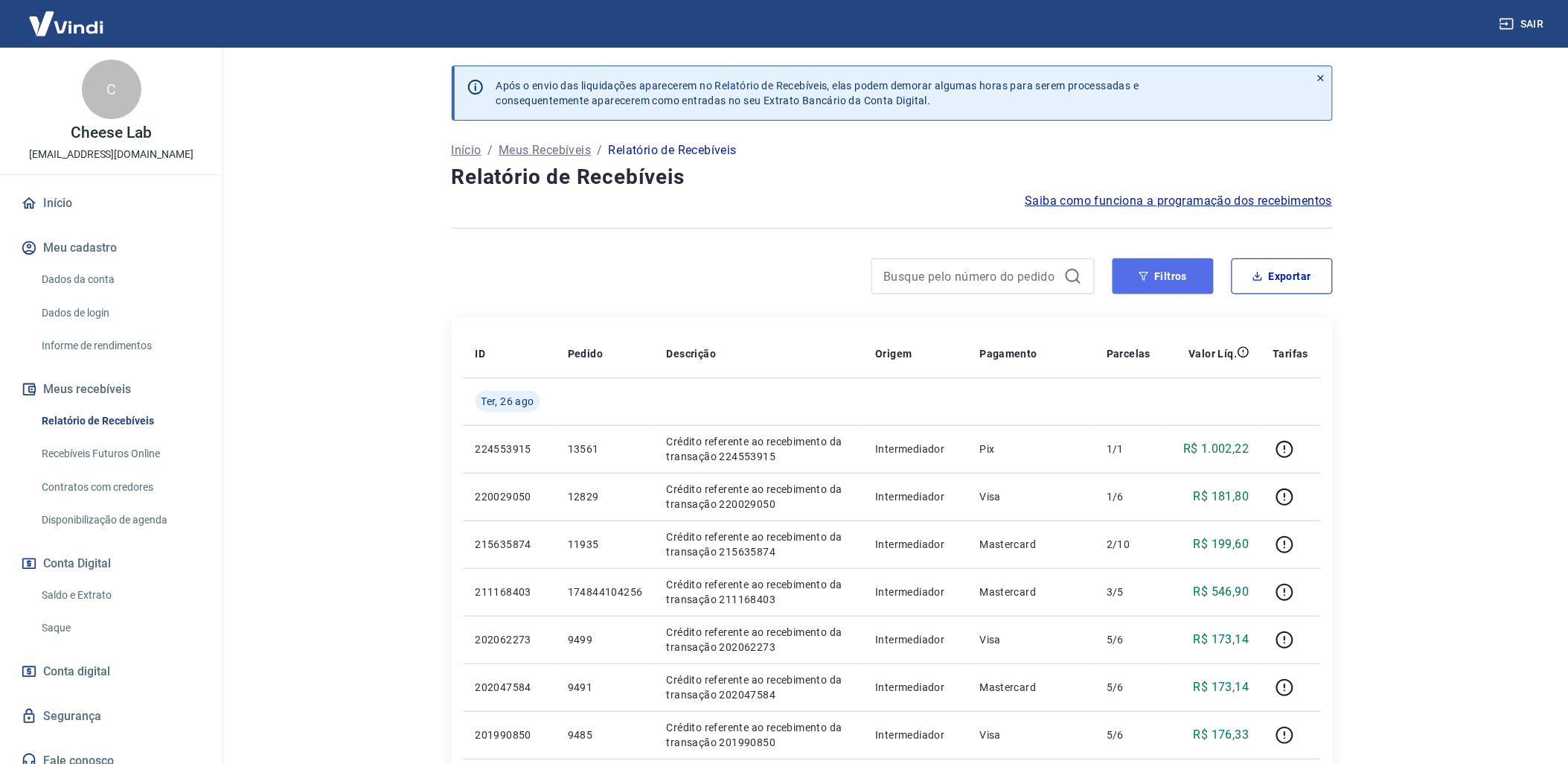
click at [1119, 278] on button "Filtros" at bounding box center [1163, 276] width 102 height 36
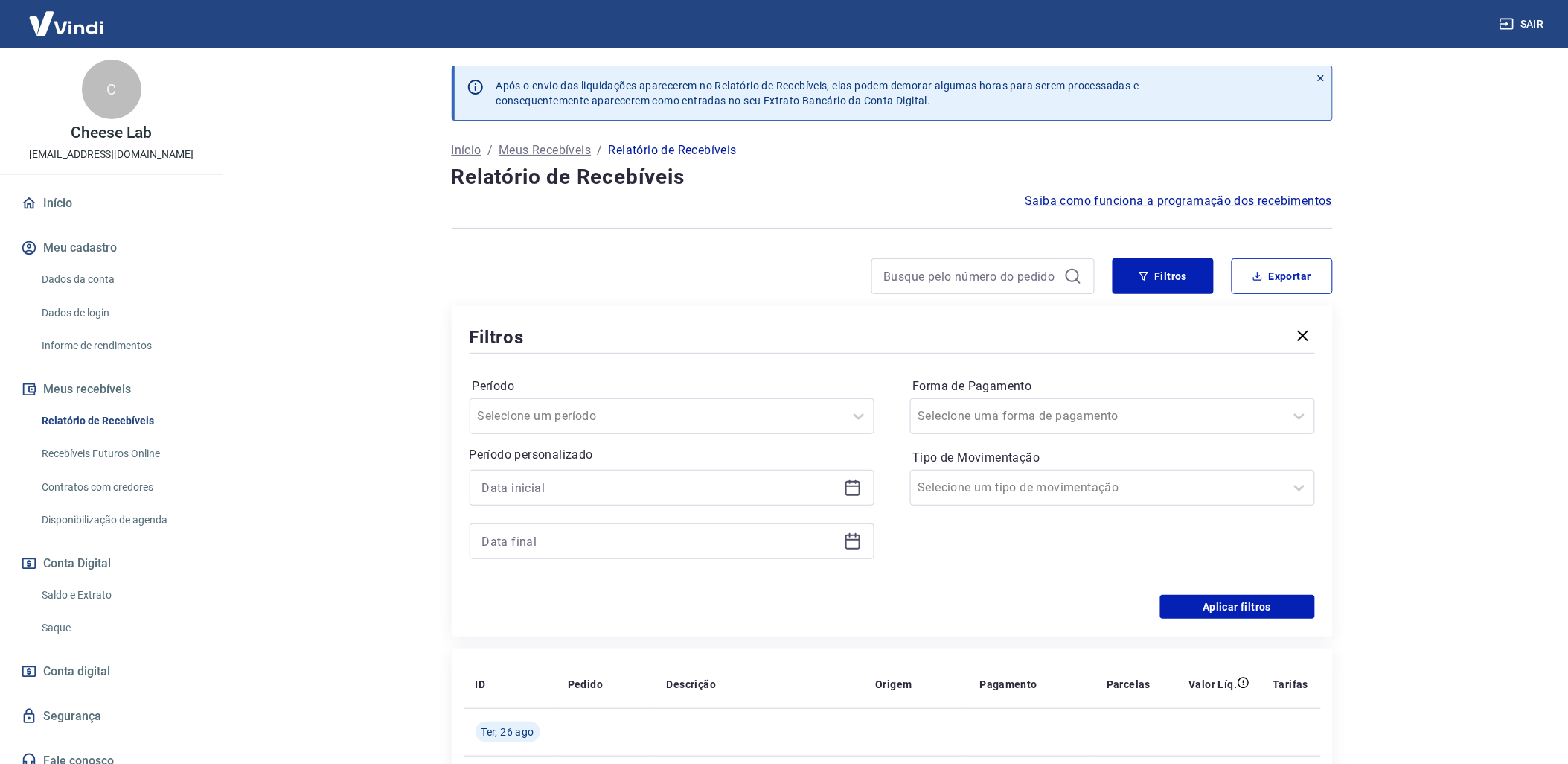
click at [861, 497] on div at bounding box center [672, 488] width 405 height 36
click at [859, 493] on icon at bounding box center [853, 488] width 18 height 18
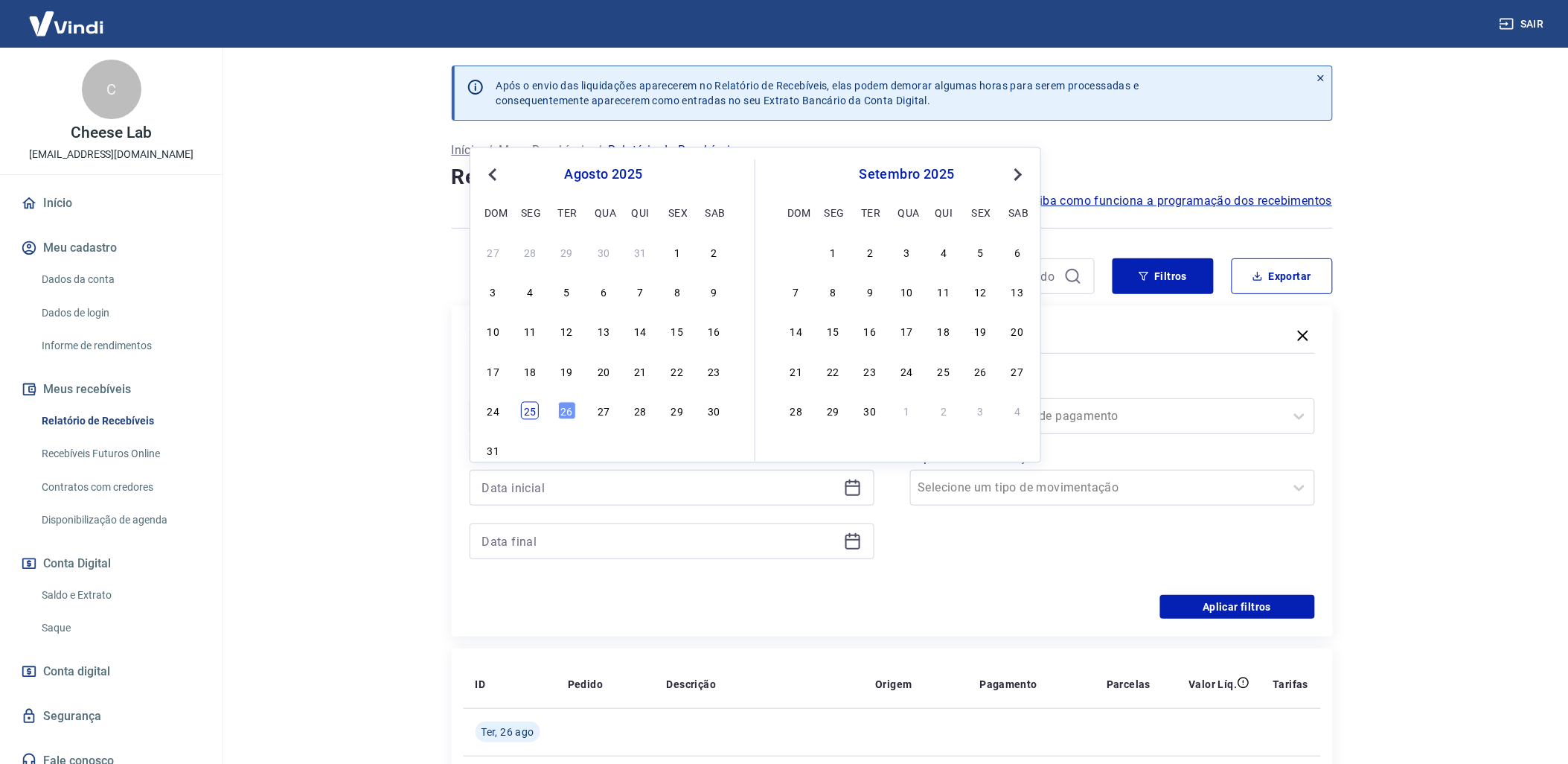
click at [525, 405] on div "25" at bounding box center [530, 412] width 18 height 18
type input "[DATE]"
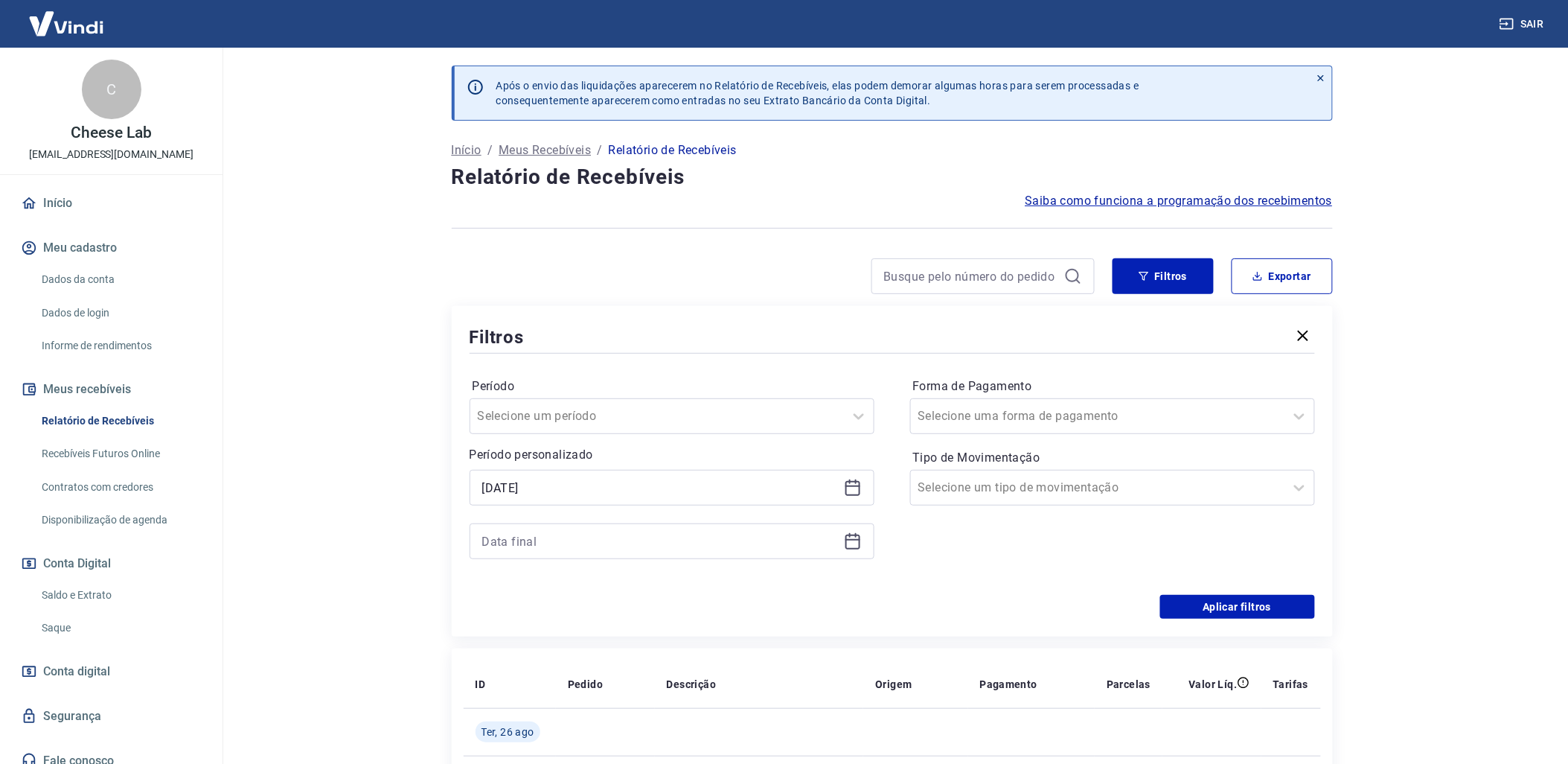
click at [850, 548] on icon at bounding box center [853, 542] width 18 height 18
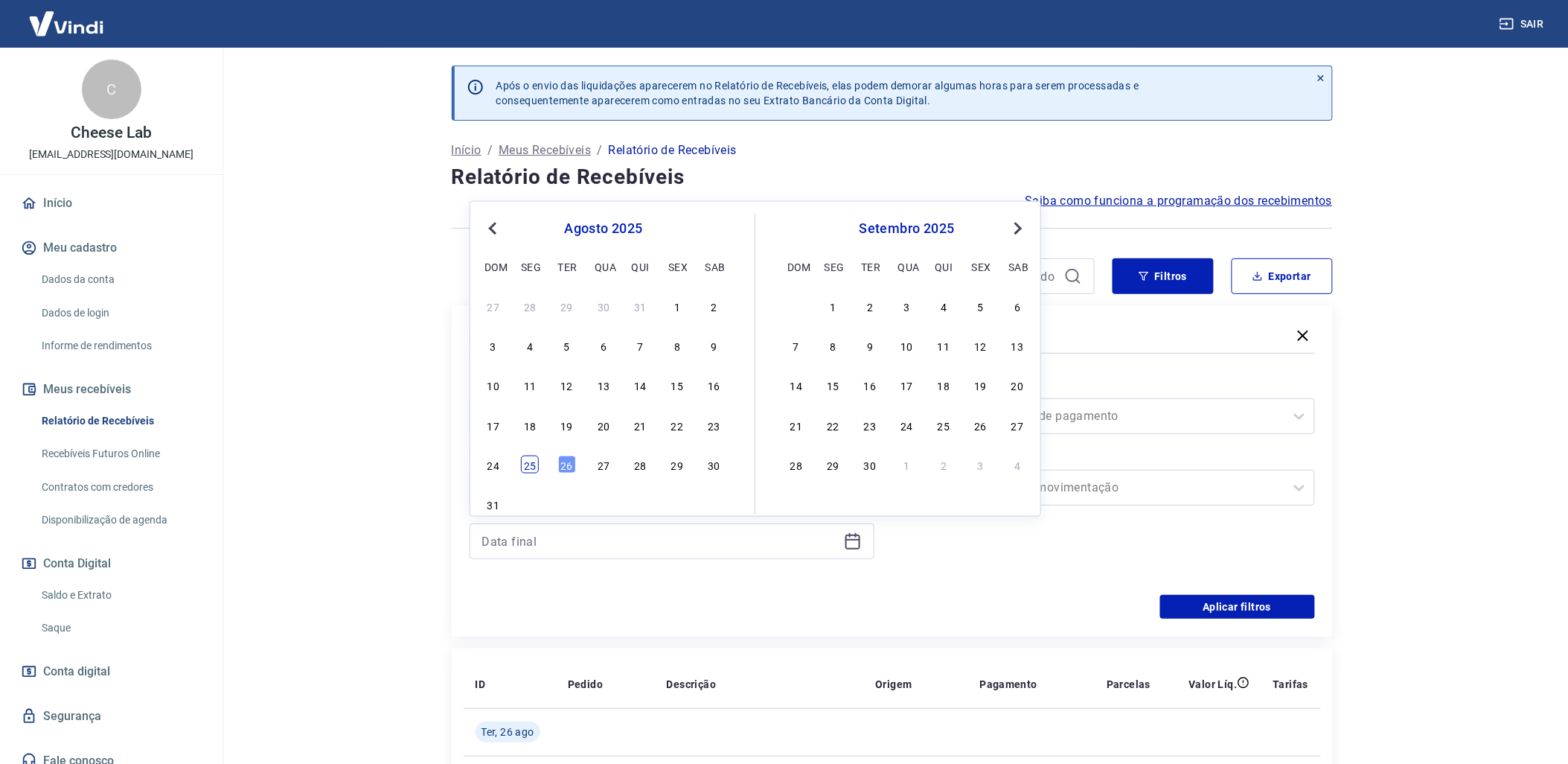
click at [526, 460] on div "25" at bounding box center [530, 465] width 18 height 18
type input "[DATE]"
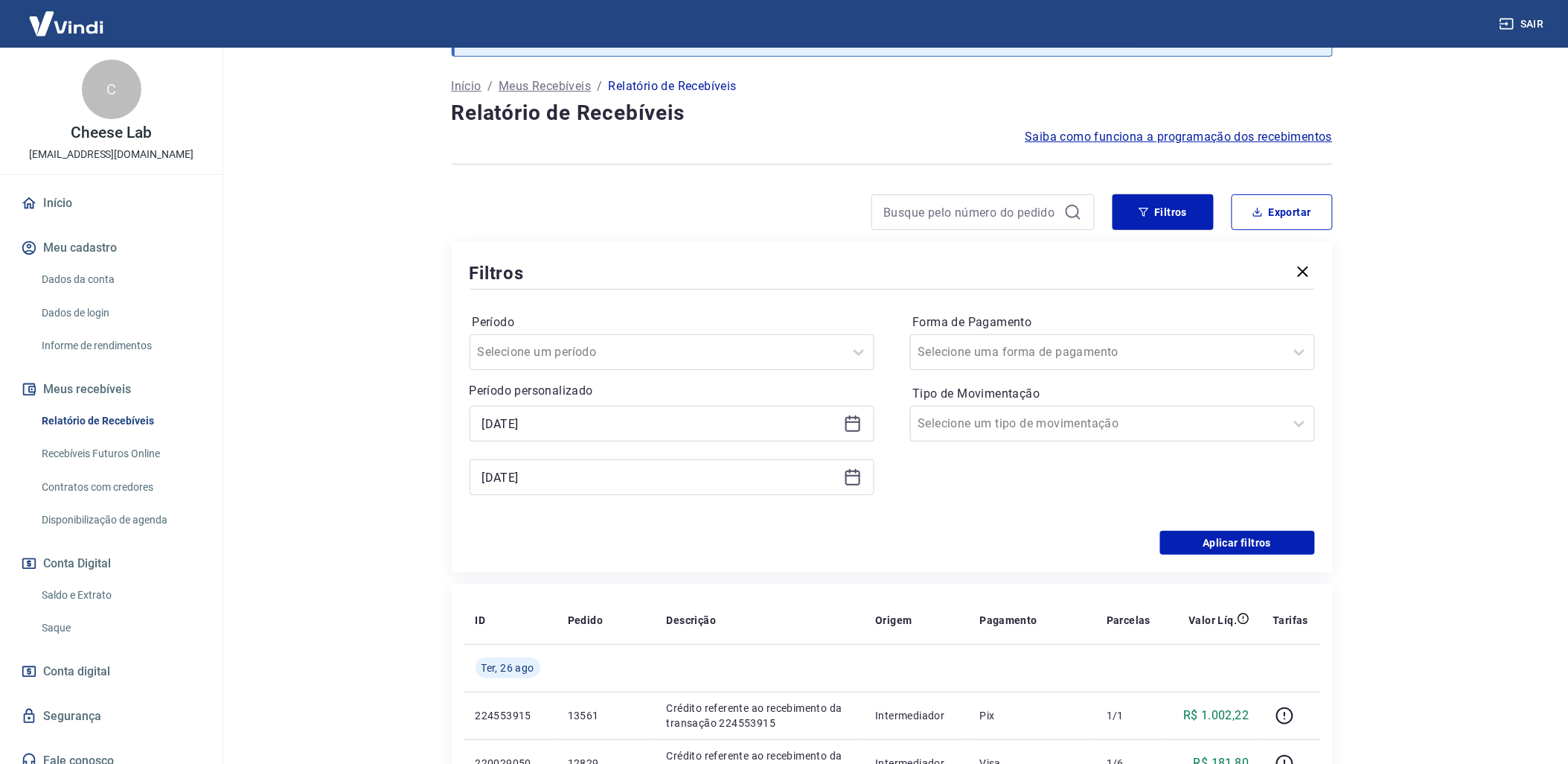
scroll to position [83, 0]
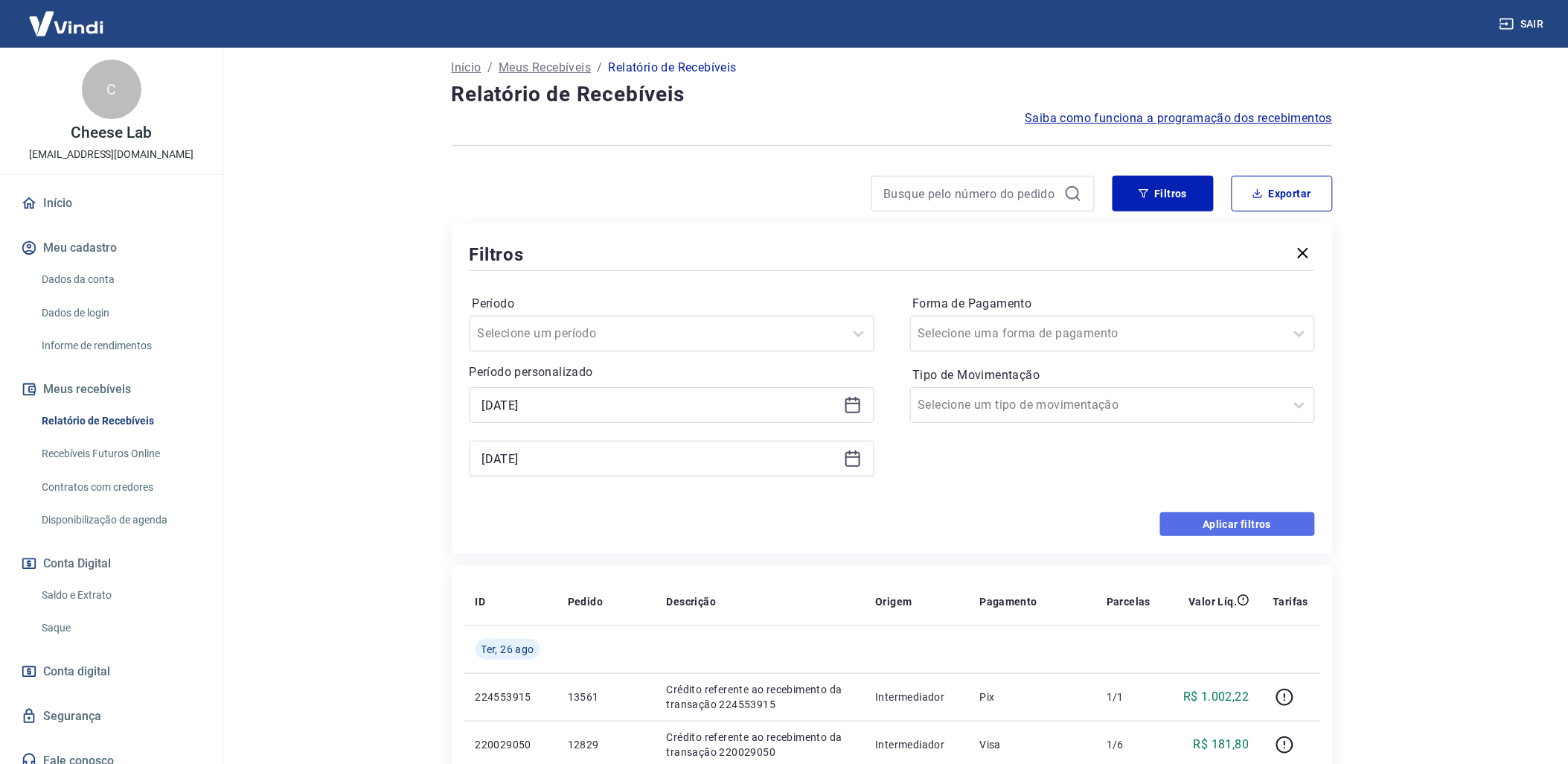
click at [1207, 529] on button "Aplicar filtros" at bounding box center [1237, 524] width 155 height 24
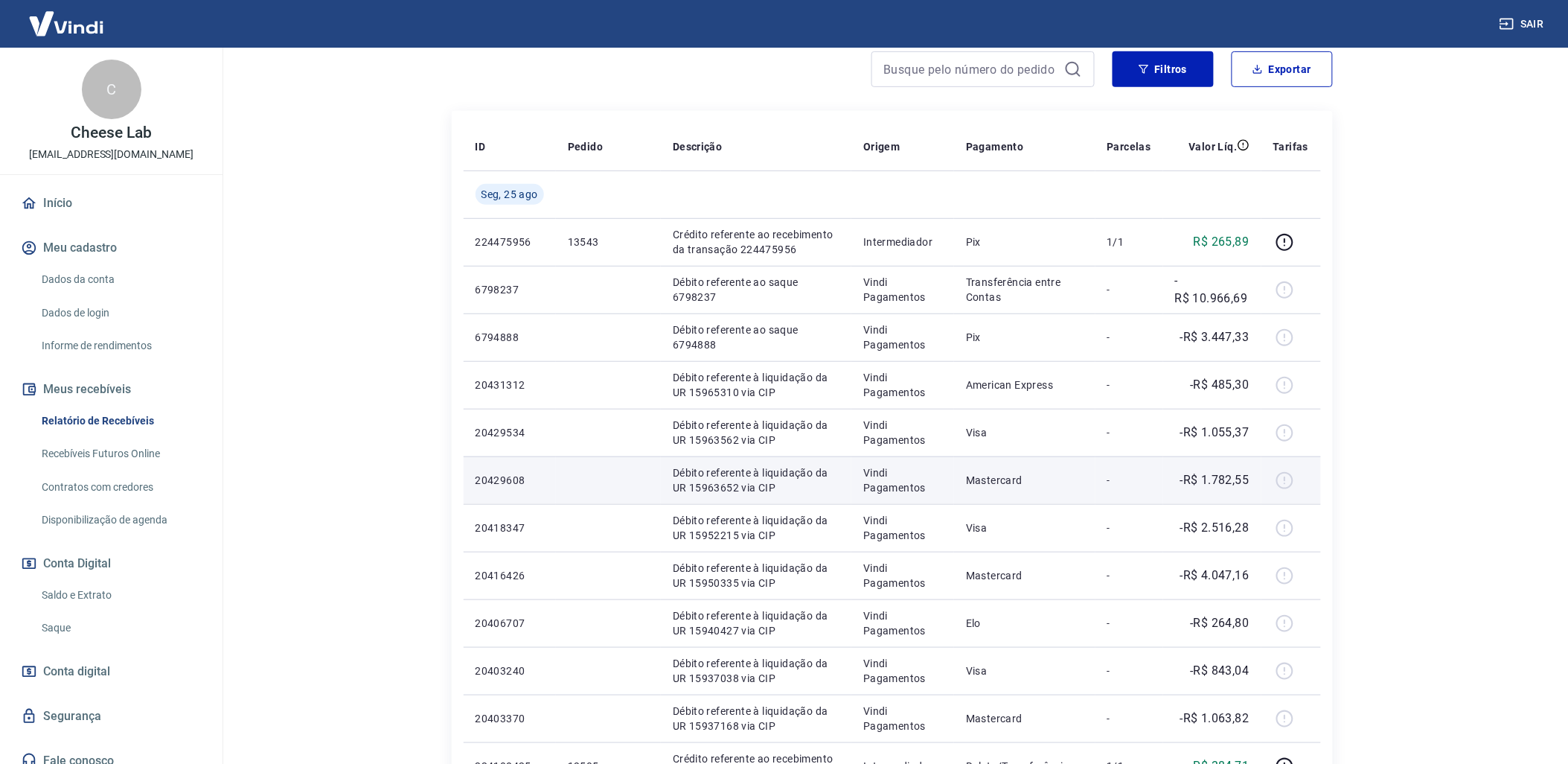
scroll to position [197, 0]
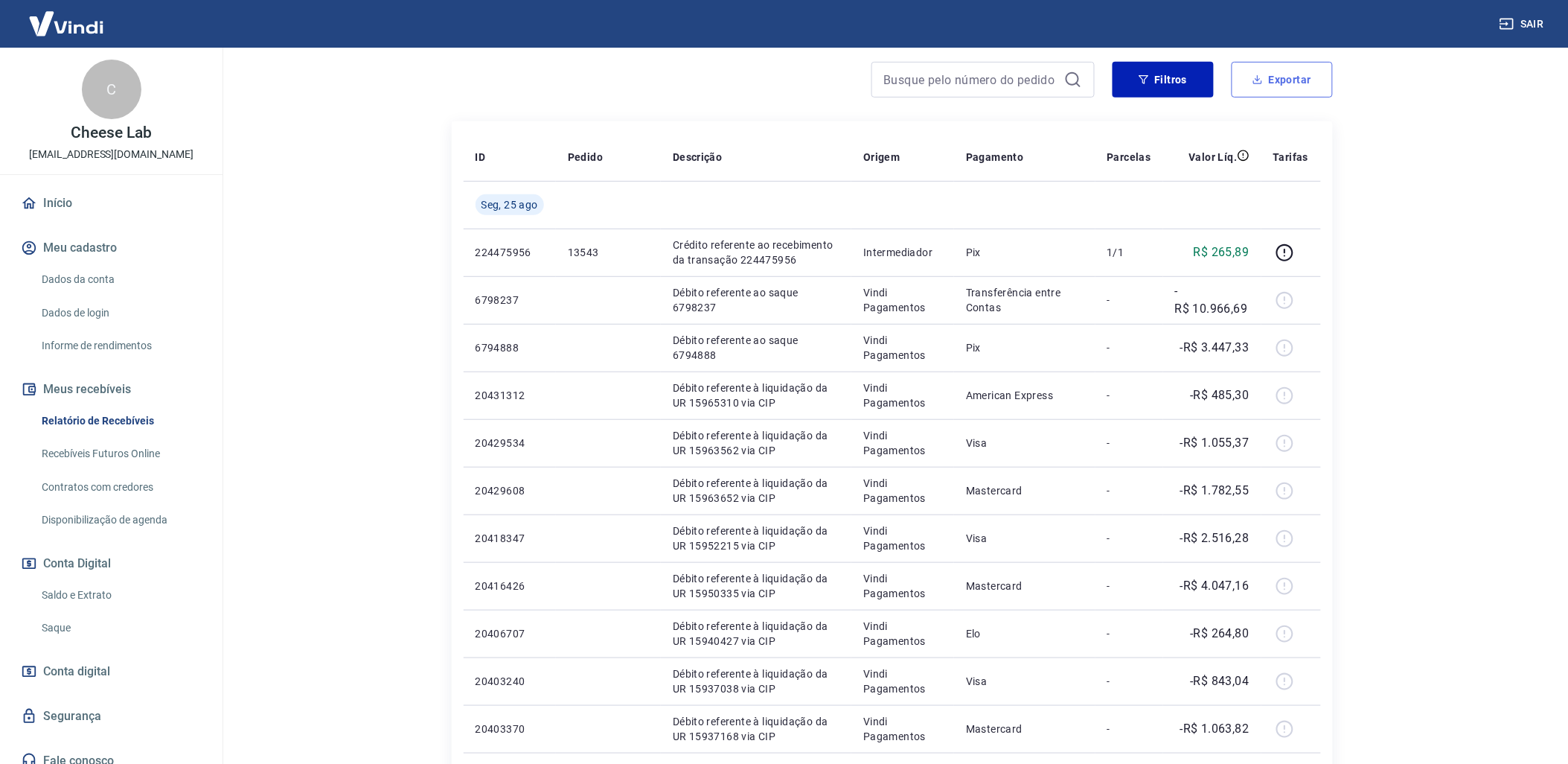
click at [1292, 94] on button "Exportar" at bounding box center [1283, 80] width 102 height 36
type input "[DATE]"
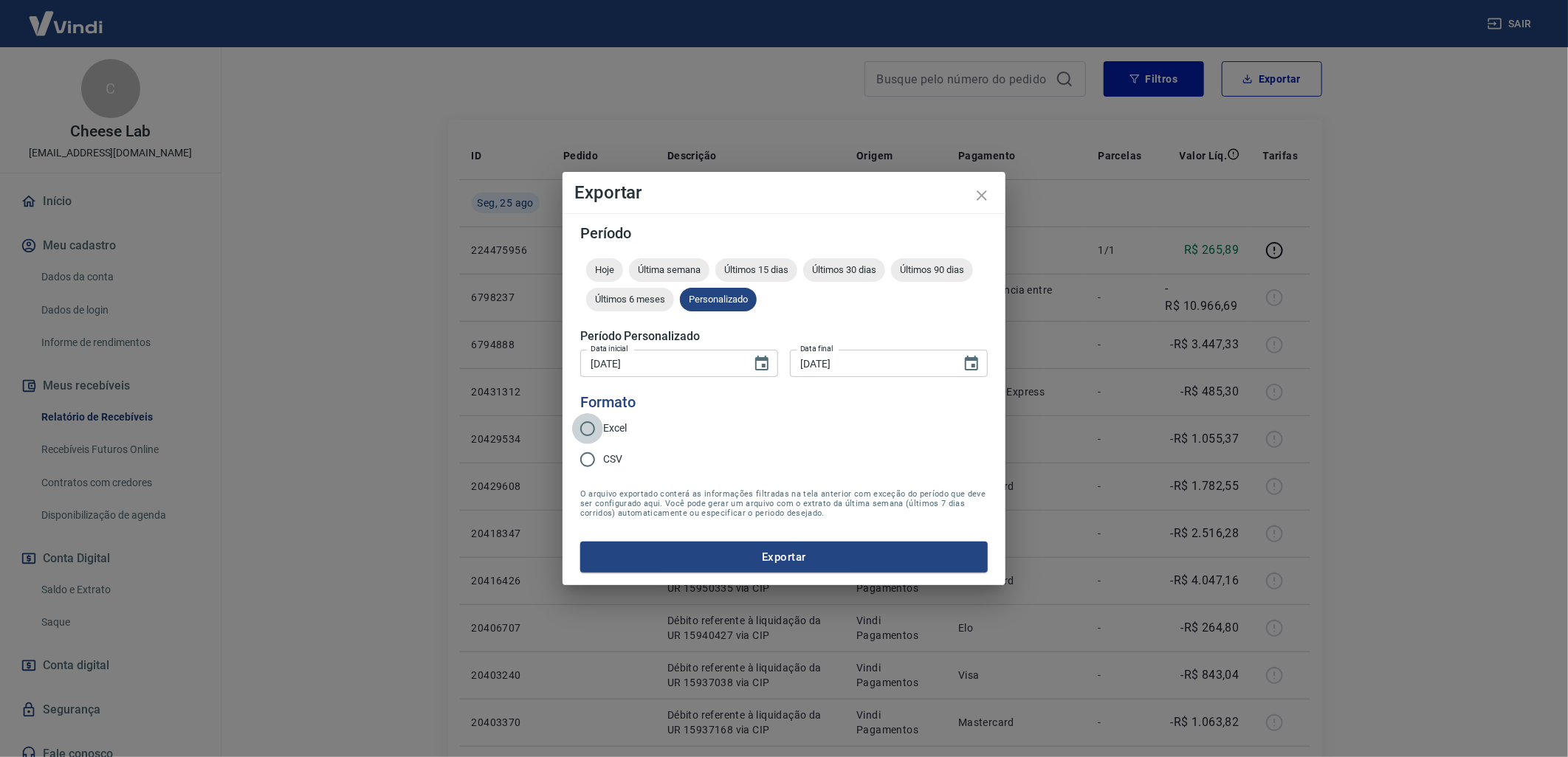
click at [593, 432] on input "Excel" at bounding box center [587, 429] width 31 height 31
radio input "true"
click at [814, 565] on button "Exportar" at bounding box center [784, 557] width 408 height 31
